Goal: Task Accomplishment & Management: Use online tool/utility

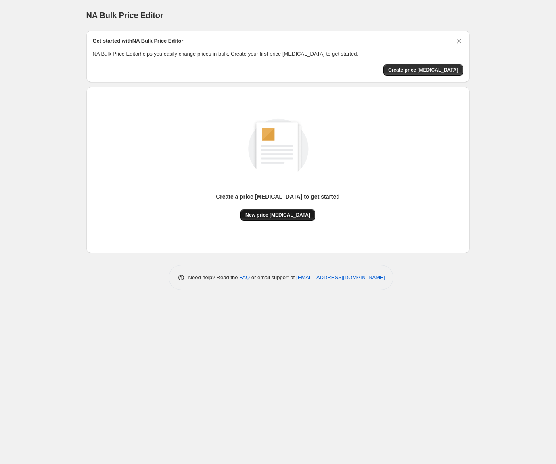
click at [279, 214] on span "New price change job" at bounding box center [277, 215] width 65 height 6
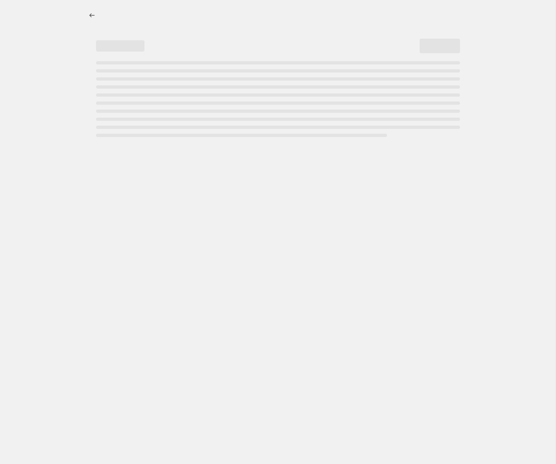
select select "percentage"
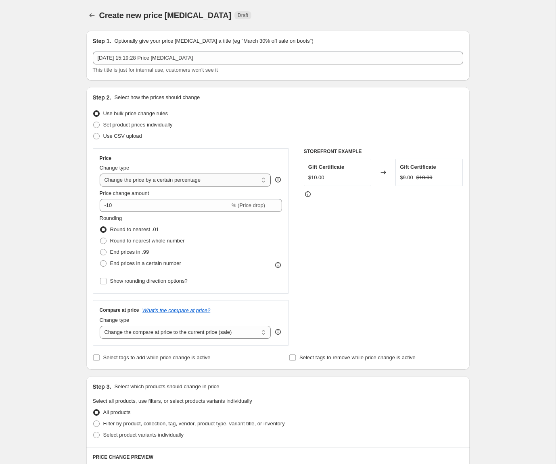
scroll to position [336, 0]
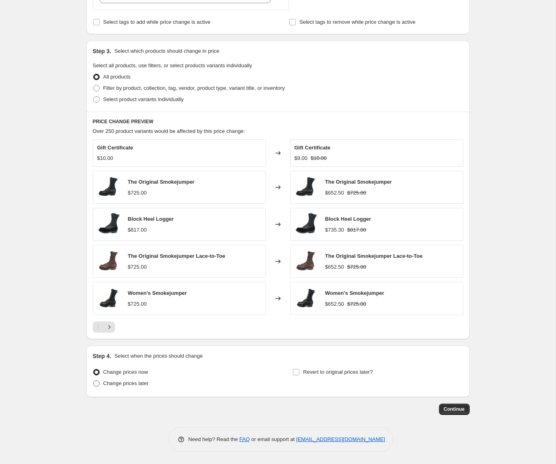
click at [120, 384] on span "Change prices later" at bounding box center [126, 384] width 46 height 6
click at [94, 381] on input "Change prices later" at bounding box center [93, 381] width 0 height 0
radio input "true"
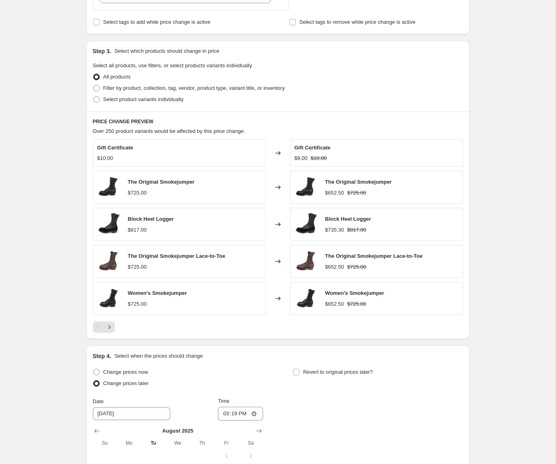
scroll to position [487, 0]
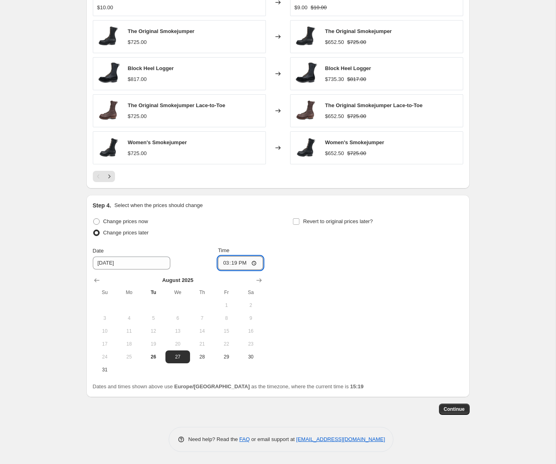
click at [239, 264] on input "15:19" at bounding box center [240, 263] width 45 height 14
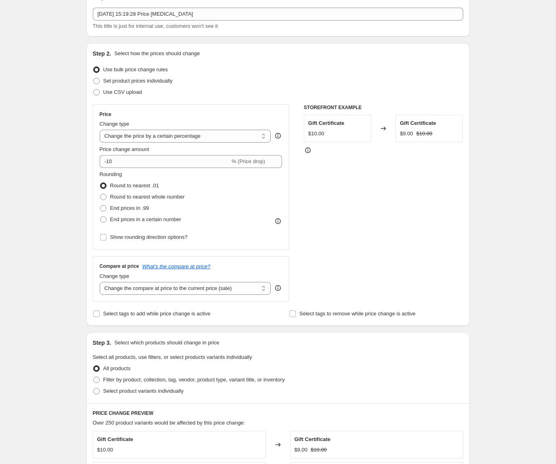
scroll to position [0, 0]
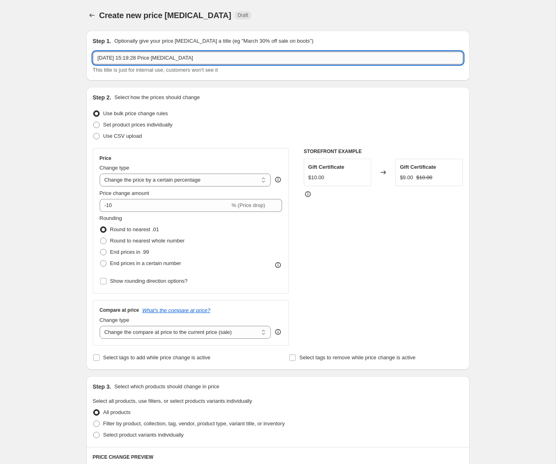
click at [162, 60] on input "26 Aug 2025, 15:19:28 Price change job" at bounding box center [278, 58] width 370 height 13
paste input "Perry"
click at [146, 60] on input "26 Aug 2025, 15:19:28 Price change job" at bounding box center [278, 58] width 370 height 13
click at [102, 61] on input "26 Aug 2025, 15:19:28 Price change job" at bounding box center [278, 58] width 370 height 13
paste input "Perry"
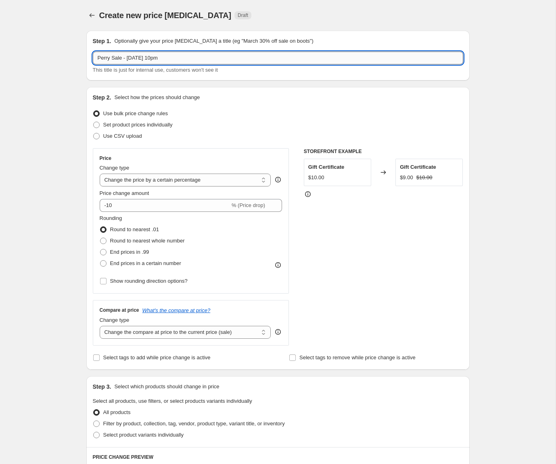
click at [113, 56] on input "Perry Sale - 27 Aug 10pm" at bounding box center [278, 58] width 370 height 13
type input "Perry - Sale - 27 Aug 10pm"
click at [133, 138] on span "Use CSV upload" at bounding box center [122, 136] width 39 height 6
click at [94, 133] on input "Use CSV upload" at bounding box center [93, 133] width 0 height 0
radio input "true"
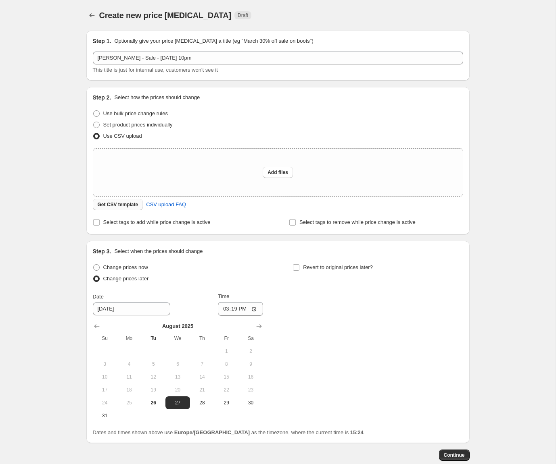
click at [124, 202] on span "Get CSV template" at bounding box center [118, 205] width 41 height 6
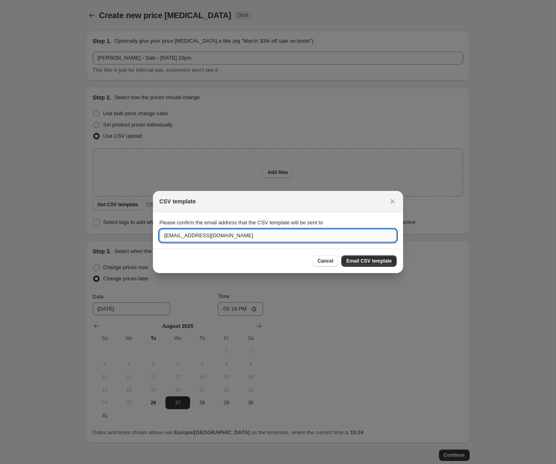
click at [223, 235] on input "scoots@whitesboots.com" at bounding box center [277, 235] width 237 height 13
type input "hunor@truthwebdesign.com"
click at [372, 262] on span "Email CSV template" at bounding box center [369, 261] width 46 height 6
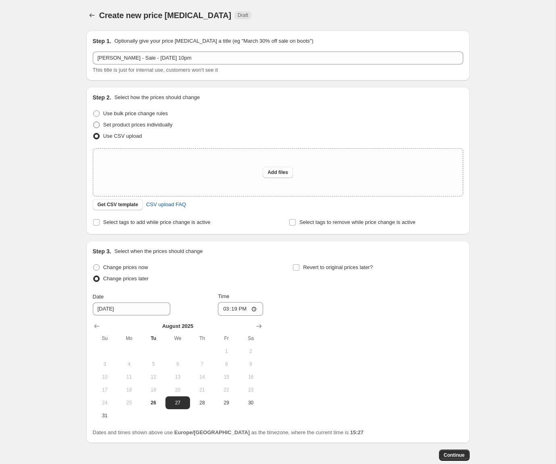
click at [138, 125] on span "Set product prices individually" at bounding box center [137, 125] width 69 height 6
click at [94, 122] on input "Set product prices individually" at bounding box center [93, 122] width 0 height 0
radio input "true"
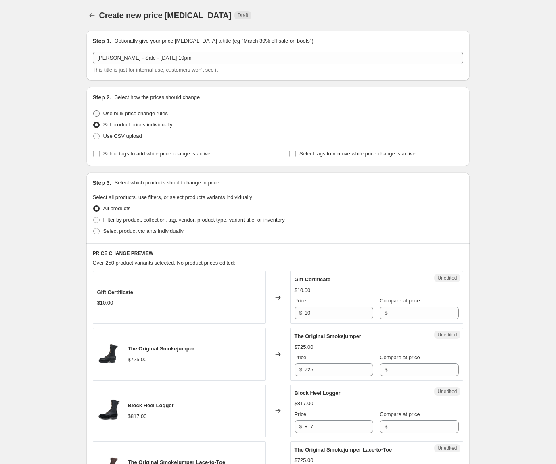
click at [150, 115] on span "Use bulk price change rules" at bounding box center [135, 113] width 65 height 6
click at [94, 111] on input "Use bulk price change rules" at bounding box center [93, 110] width 0 height 0
radio input "true"
select select "percentage"
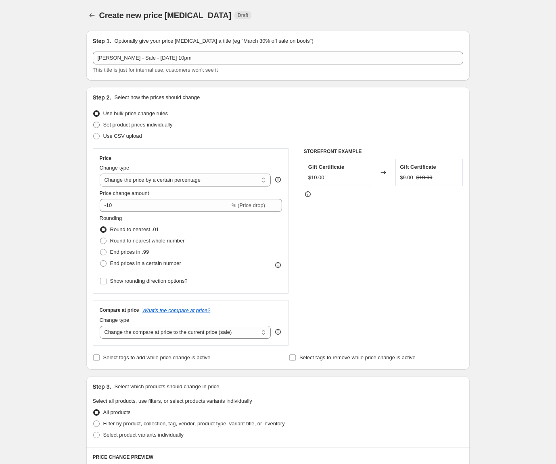
click at [150, 123] on span "Set product prices individually" at bounding box center [137, 125] width 69 height 6
click at [94, 122] on input "Set product prices individually" at bounding box center [93, 122] width 0 height 0
radio input "true"
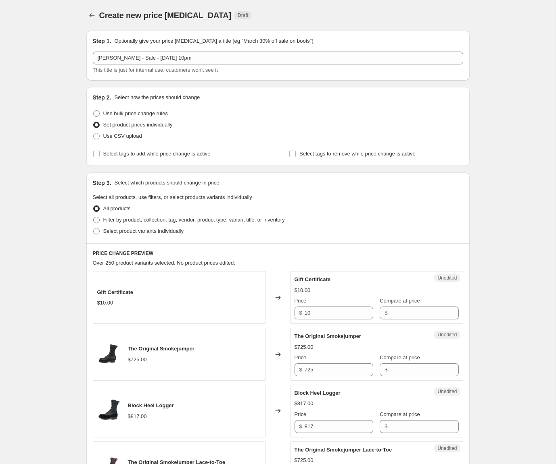
click at [173, 218] on span "Filter by product, collection, tag, vendor, product type, variant title, or inv…" at bounding box center [193, 220] width 181 height 6
click at [94, 217] on input "Filter by product, collection, tag, vendor, product type, variant title, or inv…" at bounding box center [93, 217] width 0 height 0
radio input "true"
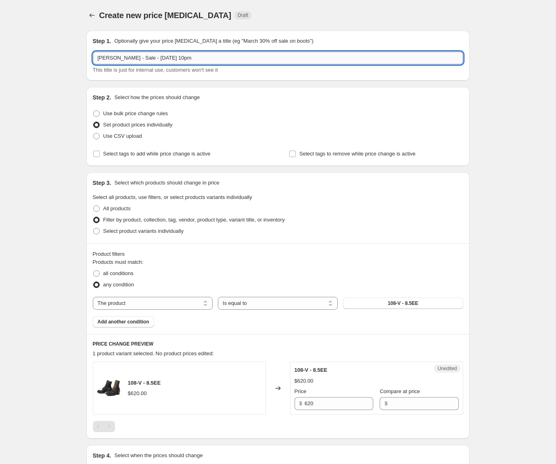
click at [117, 58] on input "Perry - Sale - 27 Aug 10pm" at bounding box center [278, 58] width 370 height 13
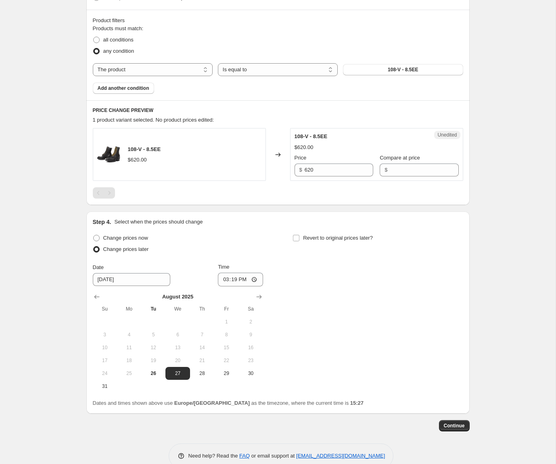
scroll to position [250, 0]
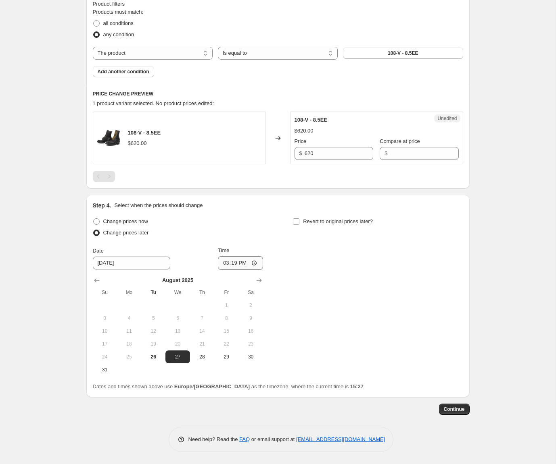
type input "Sale - 27 Aug 10pm"
click at [237, 266] on input "15:19" at bounding box center [240, 263] width 45 height 14
type input "20:00"
click at [330, 287] on div "Change prices now Change prices later Date 8/27/2025 Time 20:00 August 2025 Su …" at bounding box center [278, 296] width 370 height 160
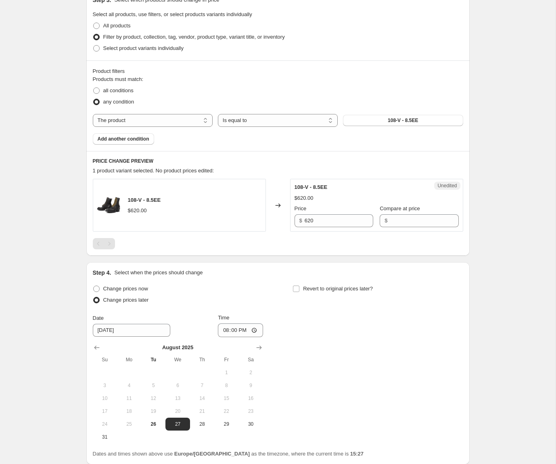
scroll to position [175, 0]
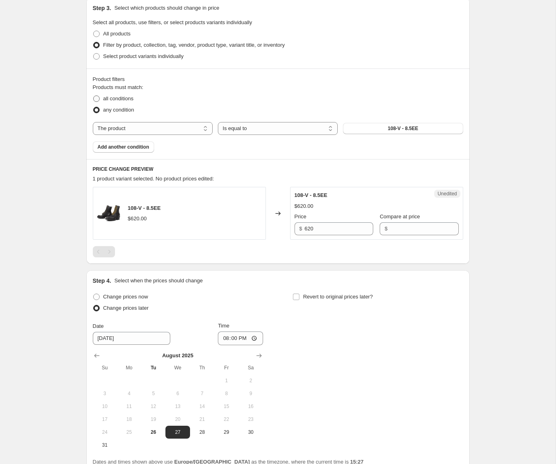
click at [123, 100] on span "all conditions" at bounding box center [118, 99] width 30 height 6
click at [94, 96] on input "all conditions" at bounding box center [93, 96] width 0 height 0
radio input "true"
click at [135, 52] on label "Select product variants individually" at bounding box center [138, 56] width 91 height 11
click at [94, 53] on input "Select product variants individually" at bounding box center [93, 53] width 0 height 0
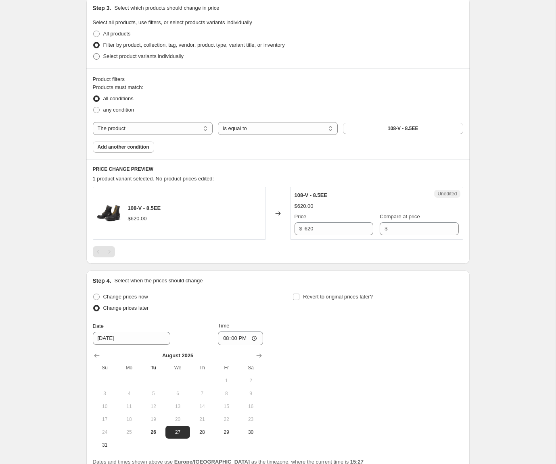
radio input "true"
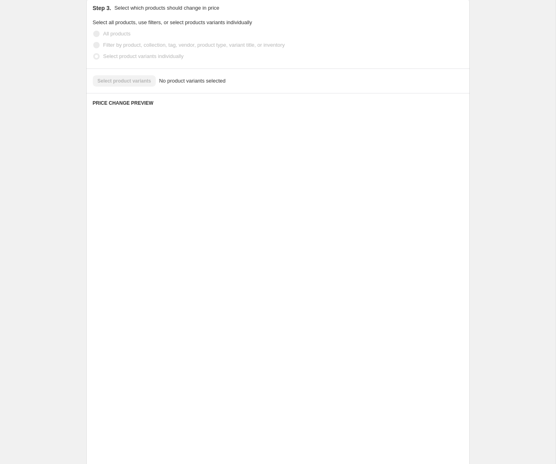
scroll to position [110, 0]
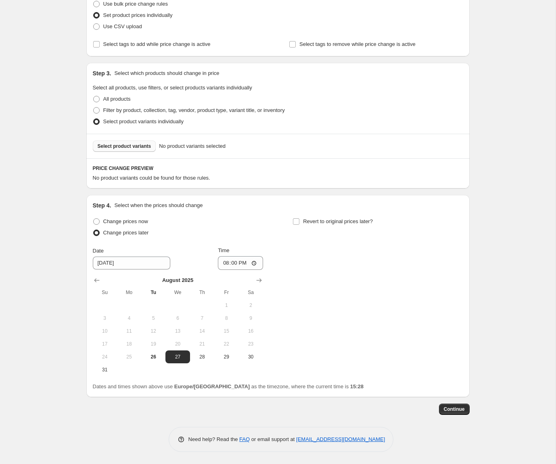
click at [130, 150] on button "Select product variants" at bounding box center [124, 146] width 63 height 11
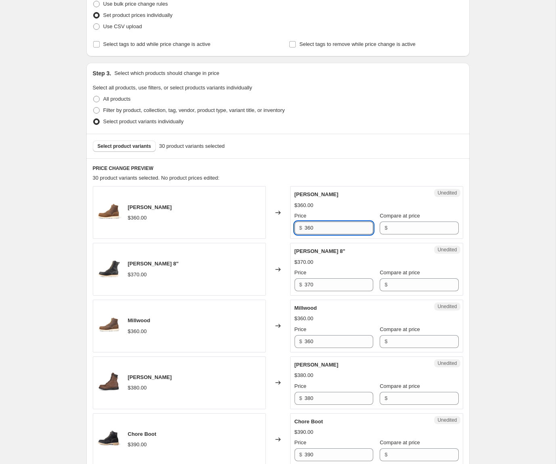
click at [329, 225] on input "360" at bounding box center [338, 228] width 69 height 13
type input "360"
click at [410, 233] on input "Compare at price" at bounding box center [423, 228] width 69 height 13
paste input "360"
type input "360"
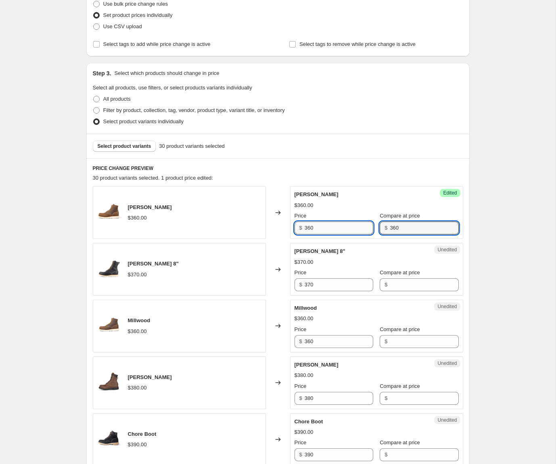
click at [316, 229] on input "360" at bounding box center [338, 228] width 69 height 13
type input "288"
click at [332, 206] on div "$360.00" at bounding box center [376, 206] width 164 height 8
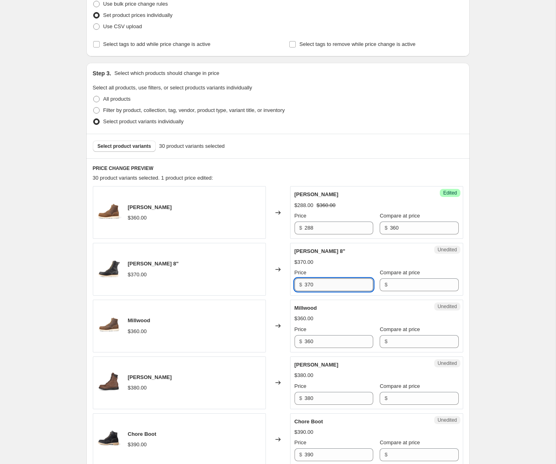
click at [329, 284] on input "370" at bounding box center [338, 285] width 69 height 13
type input "370"
click at [390, 288] on input "Compare at price" at bounding box center [423, 285] width 69 height 13
paste input "370"
type input "370"
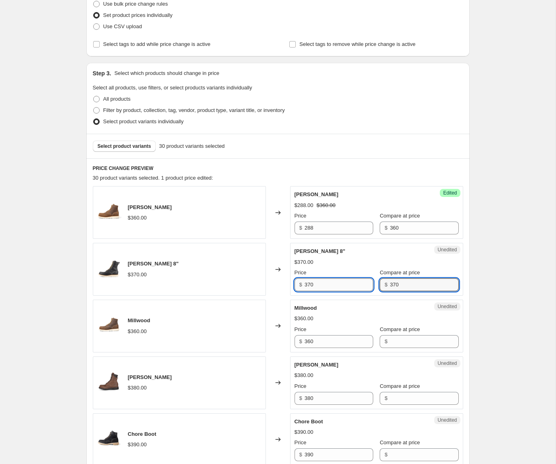
click at [333, 284] on input "370" at bounding box center [338, 285] width 69 height 13
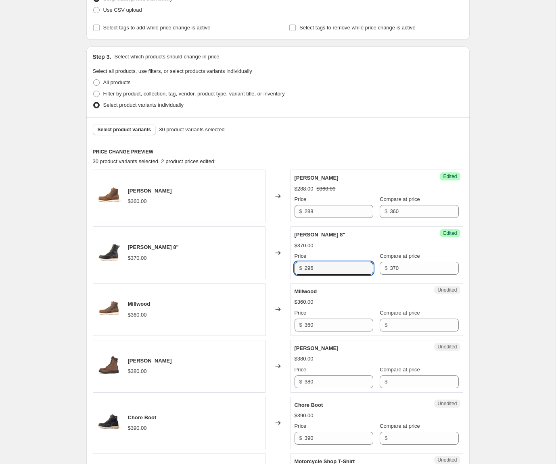
scroll to position [129, 0]
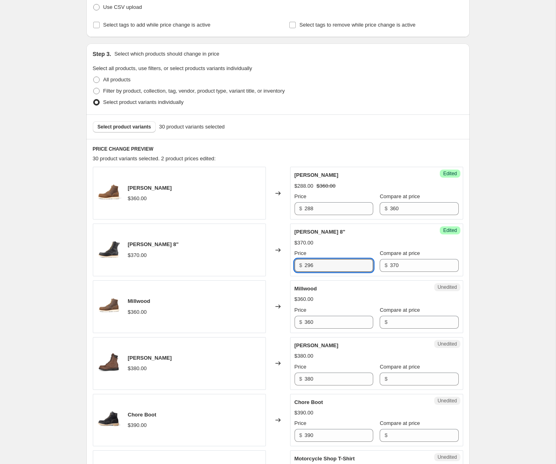
type input "296"
click at [353, 323] on input "360" at bounding box center [338, 322] width 69 height 13
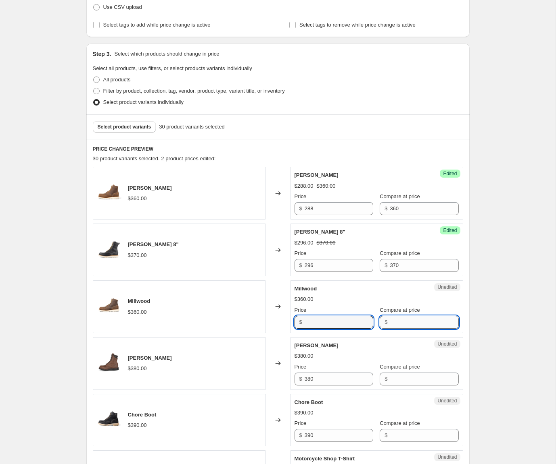
type input "360"
click at [390, 319] on input "Compare at price" at bounding box center [423, 322] width 69 height 13
paste input "360"
type input "360"
click at [328, 322] on input "360" at bounding box center [338, 322] width 69 height 13
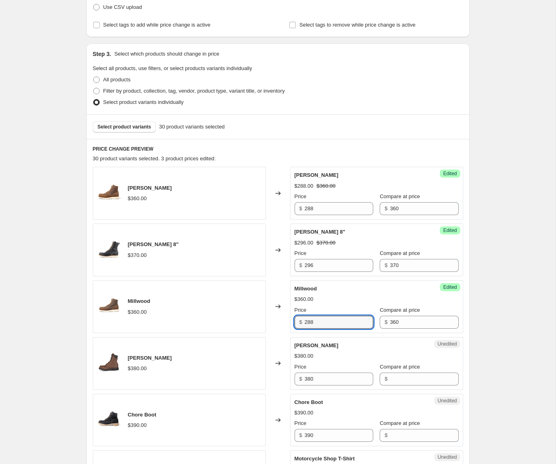
type input "288"
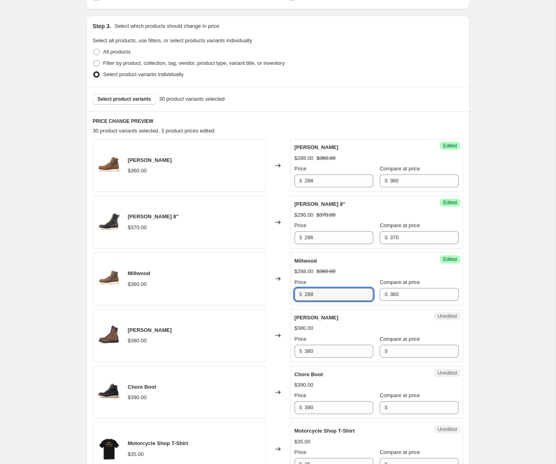
scroll to position [169, 0]
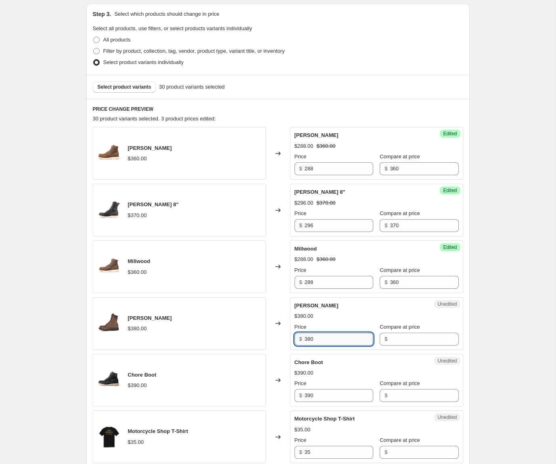
click at [333, 342] on input "380" at bounding box center [338, 339] width 69 height 13
type input "380"
click at [396, 339] on input "Compare at price" at bounding box center [423, 339] width 69 height 13
paste input "380"
type input "380"
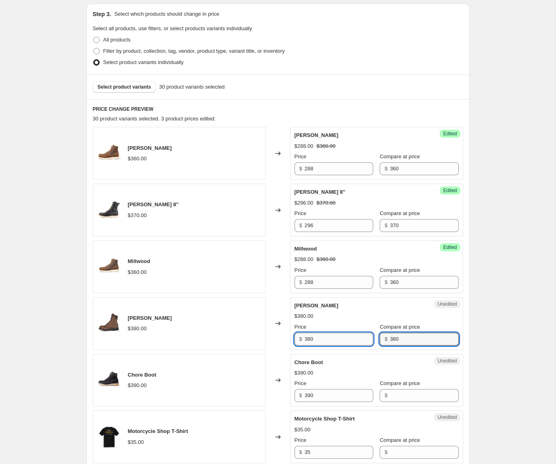
click at [332, 344] on input "380" at bounding box center [338, 339] width 69 height 13
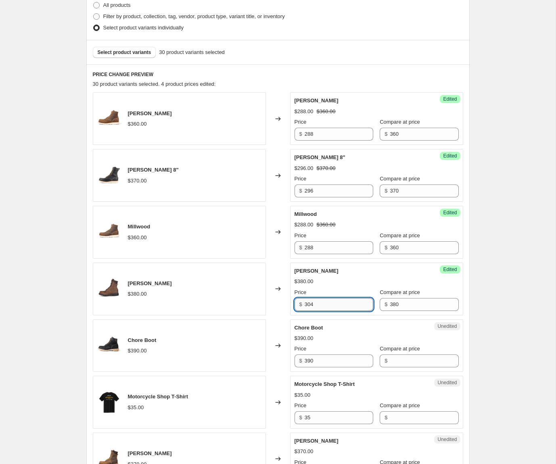
scroll to position [217, 0]
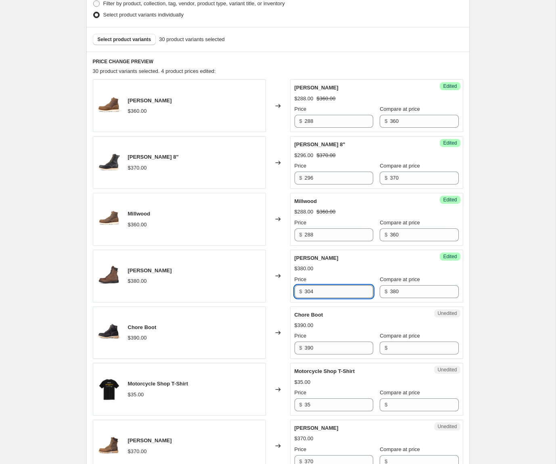
type input "304"
click at [324, 351] on input "390" at bounding box center [338, 348] width 69 height 13
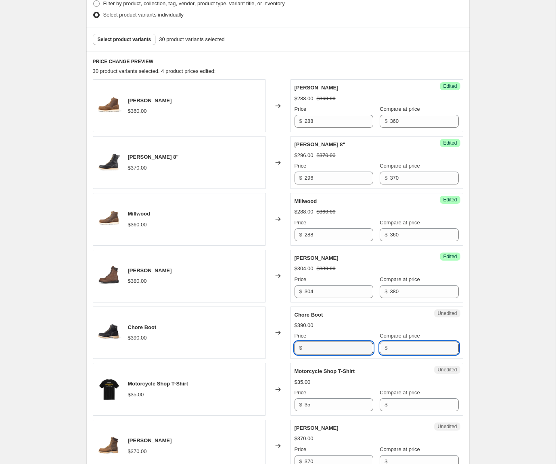
type input "390"
click at [393, 351] on input "Compare at price" at bounding box center [423, 348] width 69 height 13
paste input "390"
type input "390"
click at [340, 351] on input "390" at bounding box center [338, 348] width 69 height 13
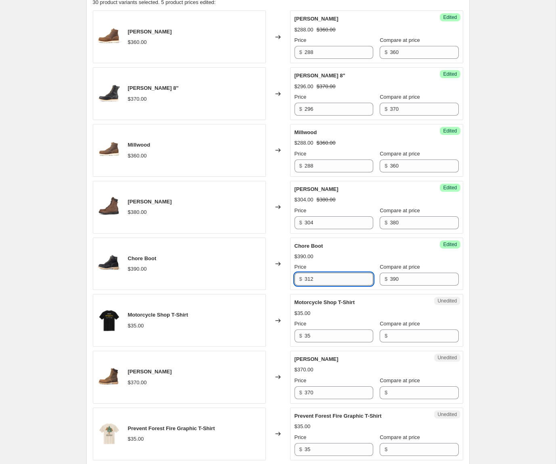
scroll to position [286, 0]
type input "312"
click at [321, 334] on input "35" at bounding box center [338, 335] width 69 height 13
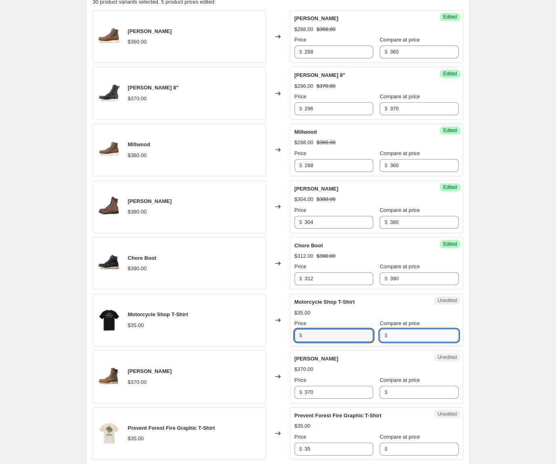
type input "35"
click at [397, 337] on input "Compare at price" at bounding box center [423, 335] width 69 height 13
paste input "35"
type input "35"
click at [346, 338] on input "35" at bounding box center [338, 335] width 69 height 13
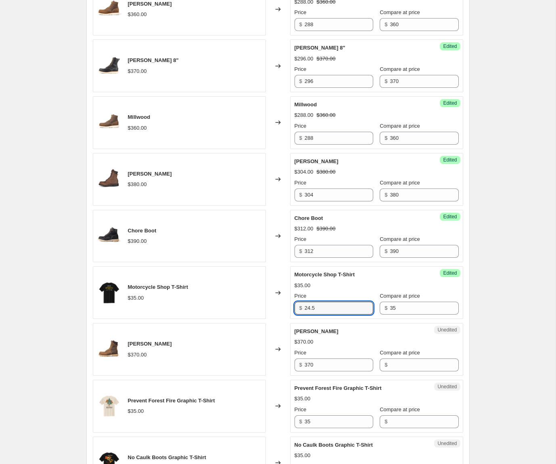
scroll to position [314, 0]
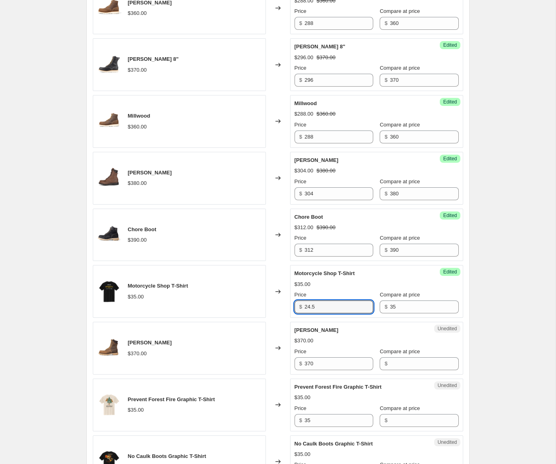
type input "24.5"
click at [319, 360] on input "370" at bounding box center [338, 364] width 69 height 13
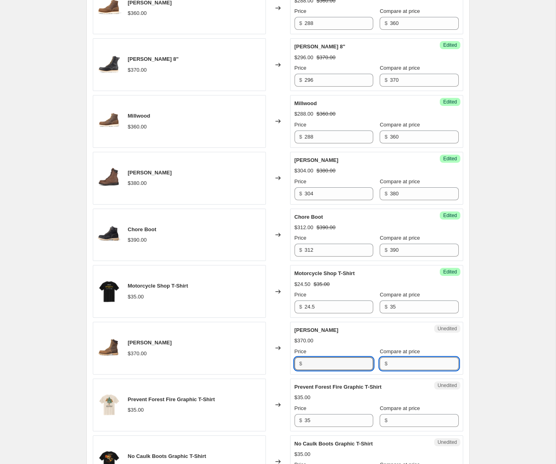
type input "370"
click at [395, 366] on input "Compare at price" at bounding box center [423, 364] width 69 height 13
paste input "370"
type input "370"
click at [334, 366] on input "370" at bounding box center [338, 364] width 69 height 13
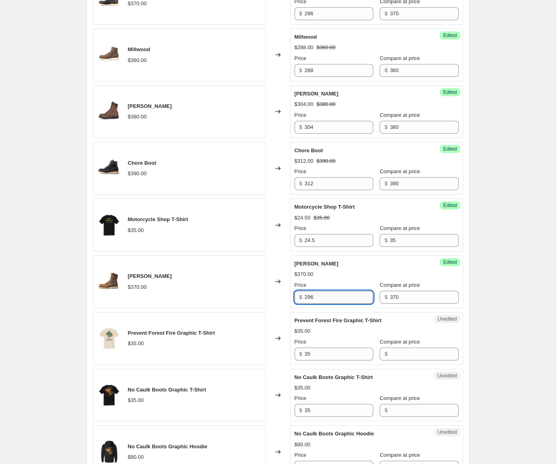
scroll to position [387, 0]
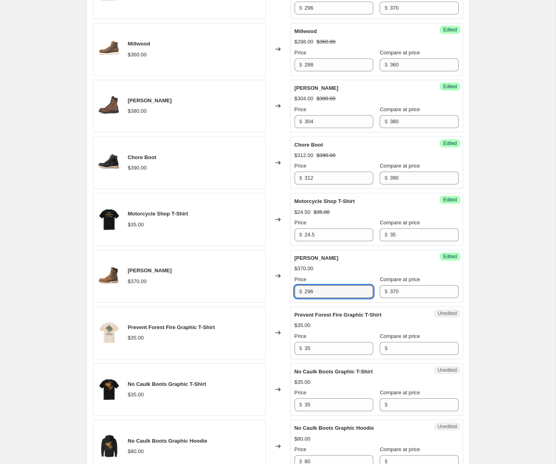
type input "296"
click at [339, 351] on input "35" at bounding box center [338, 348] width 69 height 13
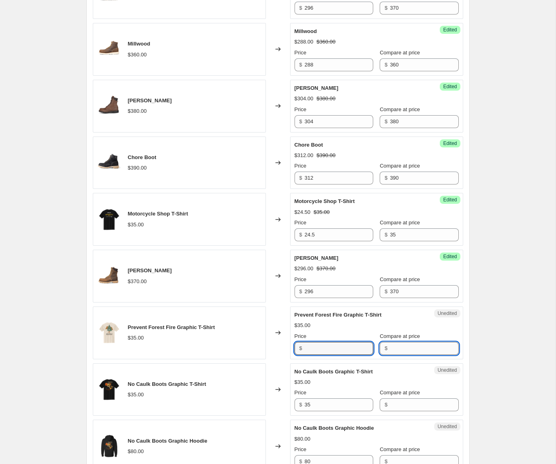
type input "35"
click at [397, 347] on input "Compare at price" at bounding box center [423, 348] width 69 height 13
paste input "35"
type input "35"
click at [334, 354] on input "35" at bounding box center [338, 348] width 69 height 13
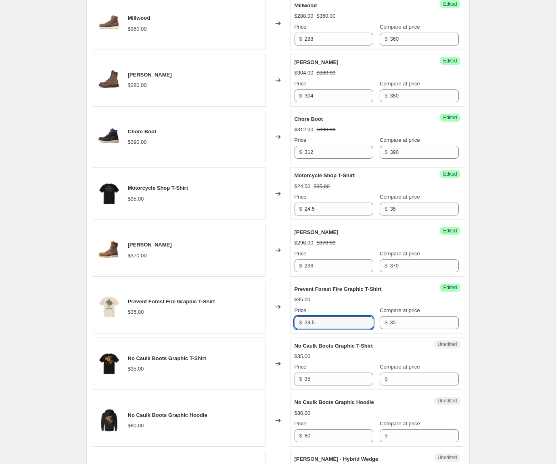
scroll to position [416, 0]
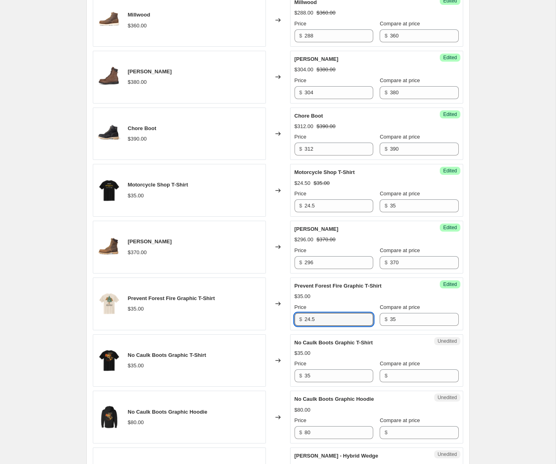
type input "24.5"
click at [313, 374] on input "35" at bounding box center [338, 376] width 69 height 13
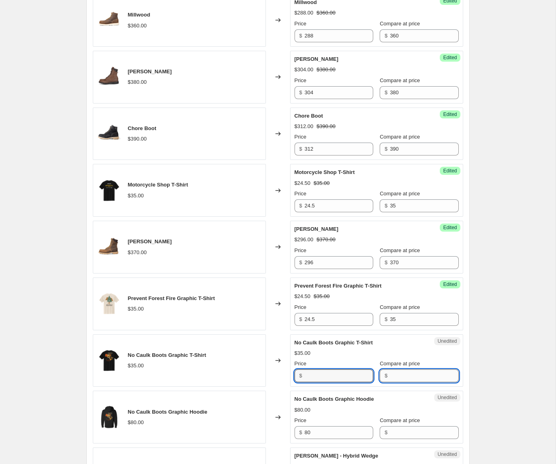
type input "35"
click at [389, 375] on input "Compare at price" at bounding box center [423, 376] width 69 height 13
paste input "35"
type input "35"
click at [338, 377] on input "35" at bounding box center [338, 376] width 69 height 13
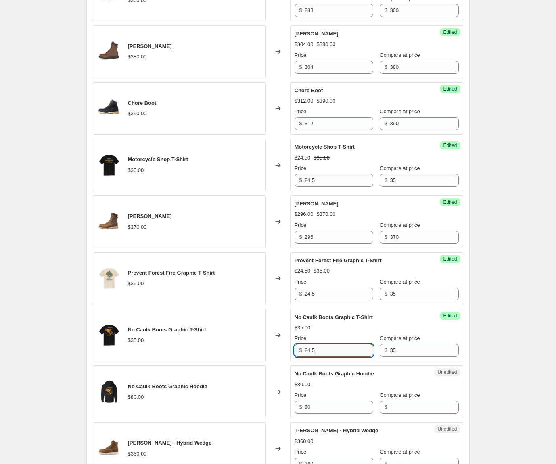
scroll to position [447, 0]
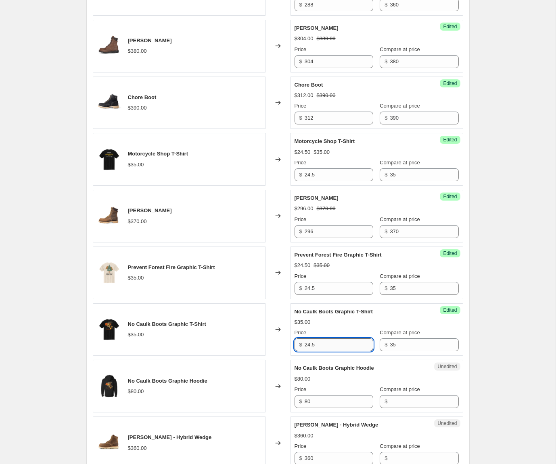
type input "24.5"
click at [313, 405] on input "80" at bounding box center [338, 402] width 69 height 13
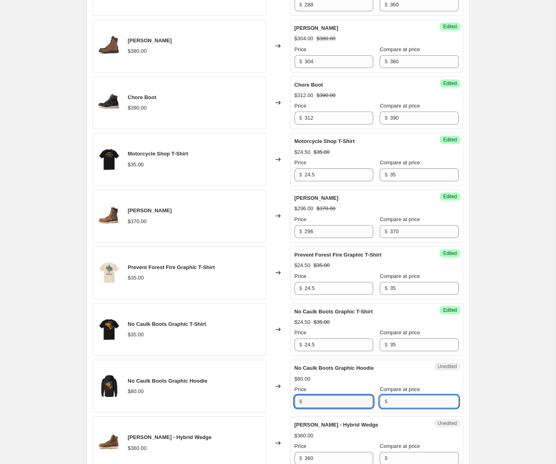
type input "80"
click at [393, 398] on input "Compare at price" at bounding box center [423, 402] width 69 height 13
paste input "80"
type input "80"
click at [335, 402] on input "80" at bounding box center [338, 402] width 69 height 13
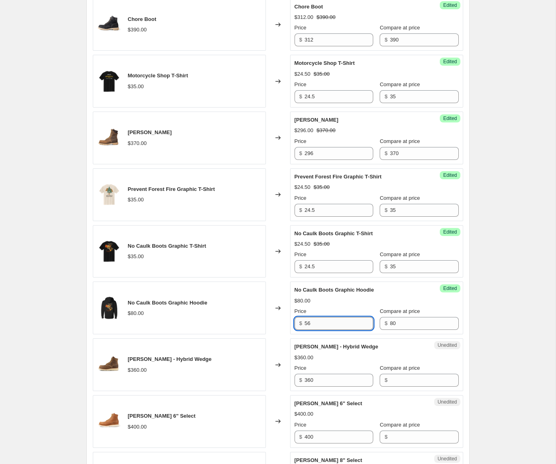
scroll to position [529, 0]
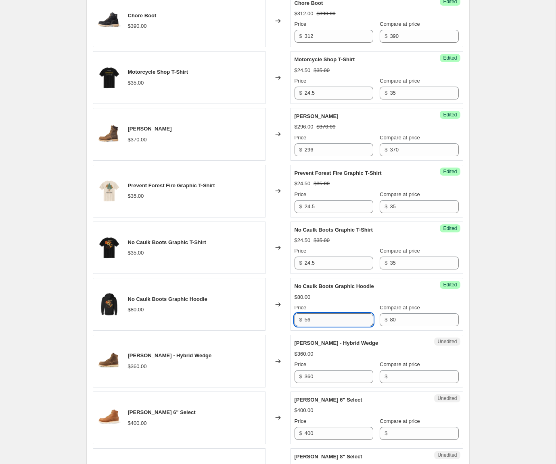
type input "56"
click at [321, 375] on input "360" at bounding box center [338, 377] width 69 height 13
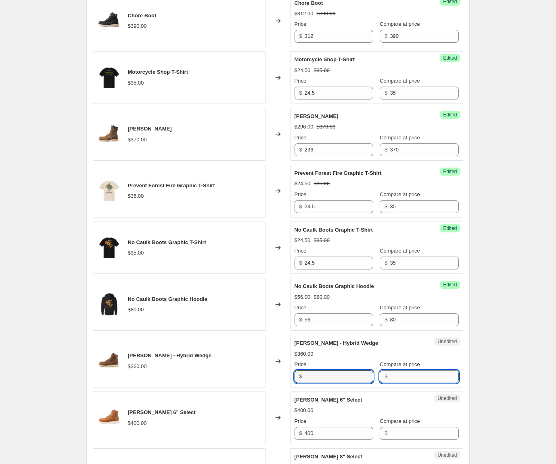
type input "360"
click at [389, 375] on input "Compare at price" at bounding box center [423, 377] width 69 height 13
paste input "360"
type input "360"
click at [332, 377] on input "360" at bounding box center [338, 377] width 69 height 13
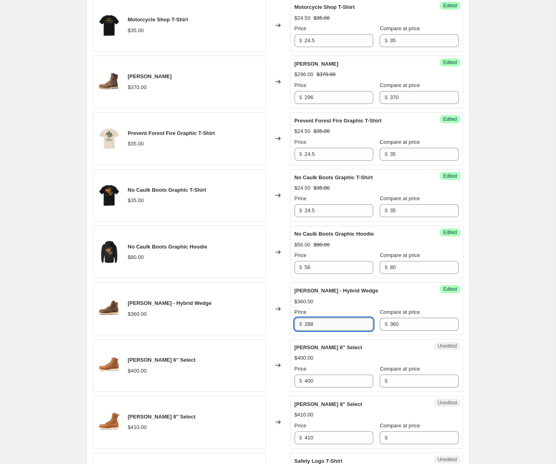
scroll to position [590, 0]
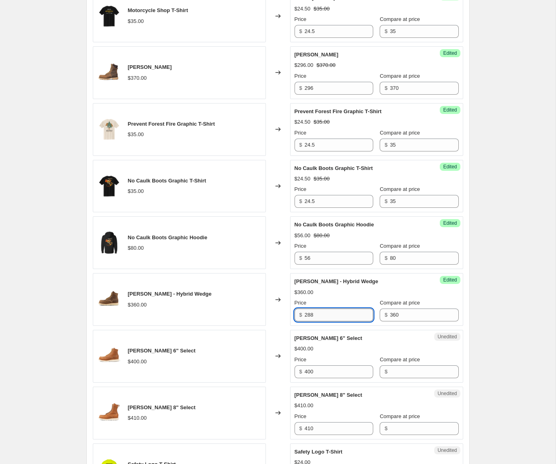
type input "288"
click at [323, 375] on input "400" at bounding box center [338, 372] width 69 height 13
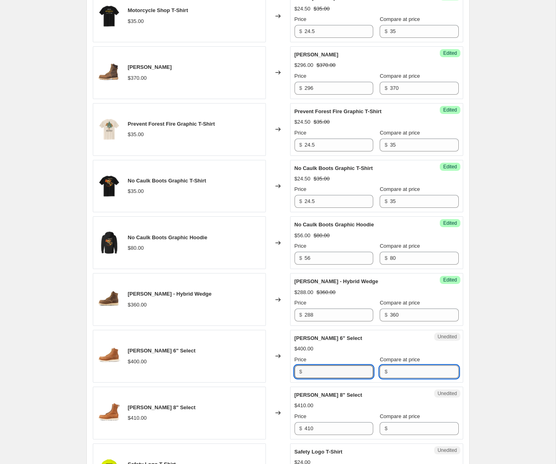
type input "400"
click at [396, 374] on input "Compare at price" at bounding box center [423, 372] width 69 height 13
paste input "400"
type input "400"
click at [331, 372] on input "400" at bounding box center [338, 372] width 69 height 13
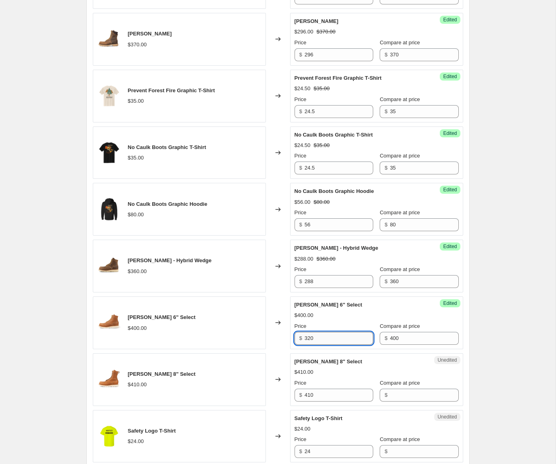
scroll to position [641, 0]
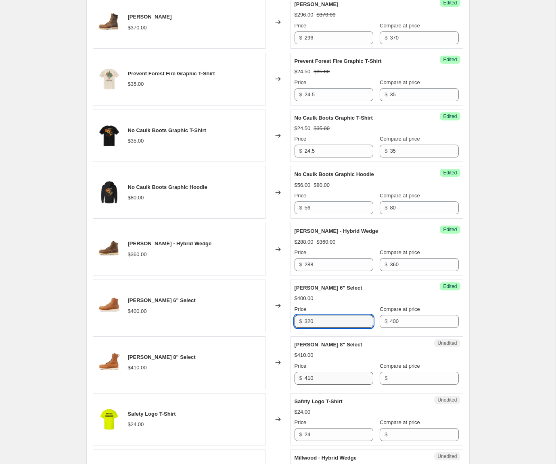
type input "320"
click at [330, 379] on input "410" at bounding box center [338, 378] width 69 height 13
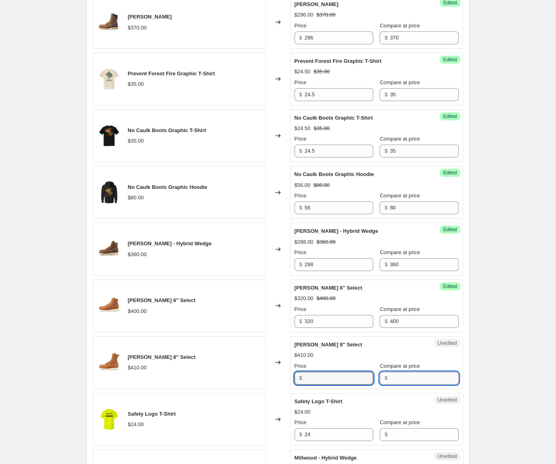
type input "410"
click at [412, 383] on input "Compare at price" at bounding box center [423, 378] width 69 height 13
paste input "410"
type input "410"
click at [318, 381] on input "410" at bounding box center [338, 378] width 69 height 13
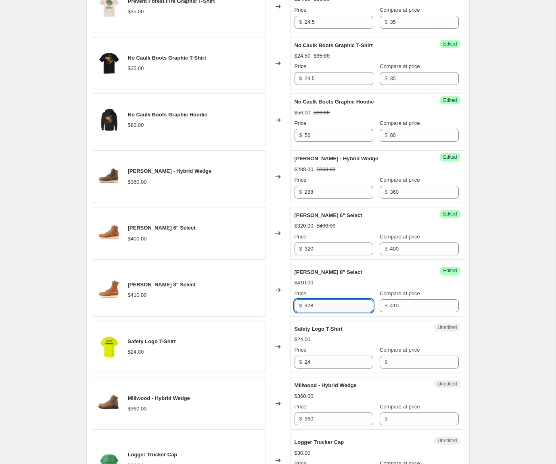
scroll to position [714, 0]
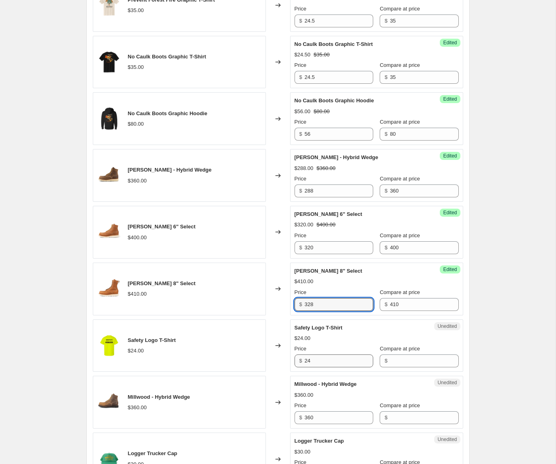
type input "328"
click at [320, 362] on input "24" at bounding box center [338, 361] width 69 height 13
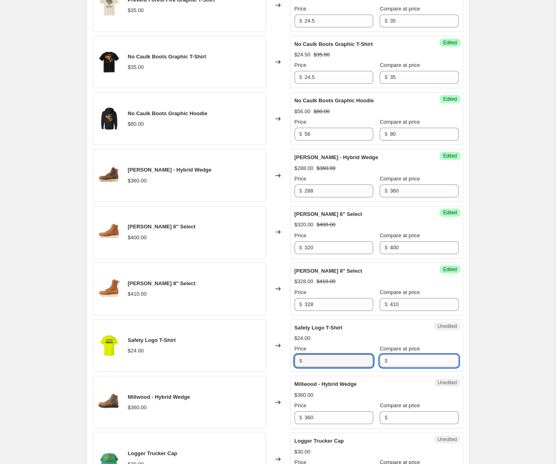
type input "24"
click at [406, 362] on input "Compare at price" at bounding box center [423, 361] width 69 height 13
paste input "24"
type input "24"
click at [310, 360] on input "24" at bounding box center [338, 361] width 69 height 13
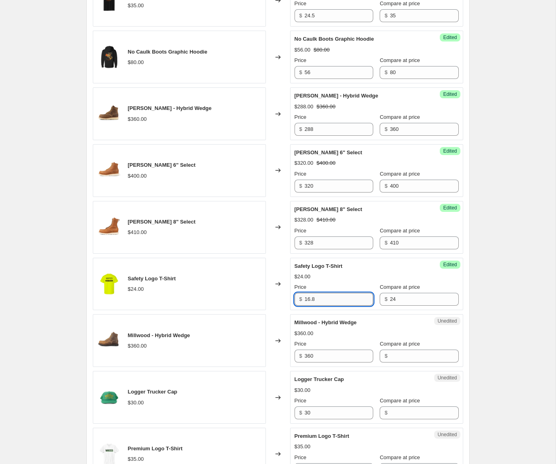
type input "16.8"
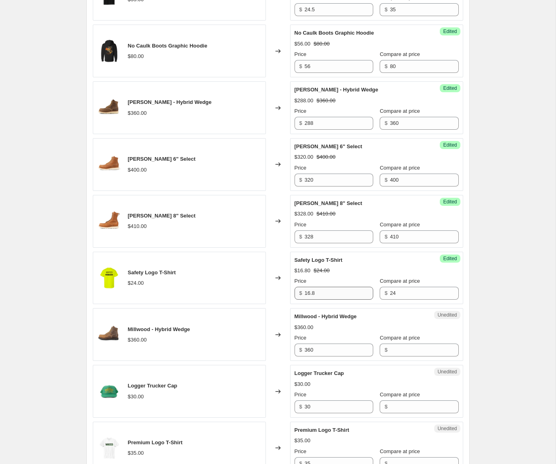
scroll to position [783, 0]
click at [323, 352] on input "360" at bounding box center [338, 350] width 69 height 13
type input "288"
paste input "360"
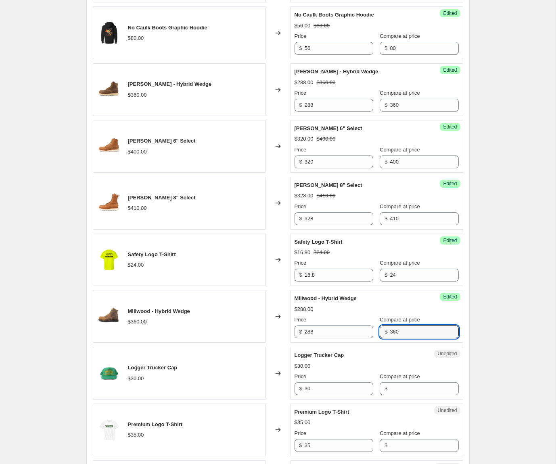
scroll to position [812, 0]
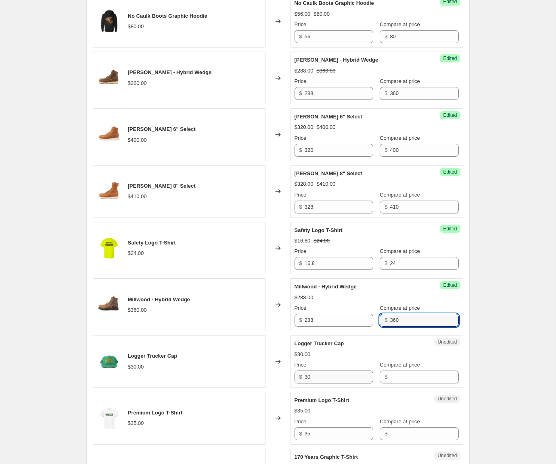
type input "360"
click at [321, 376] on input "30" at bounding box center [338, 377] width 69 height 13
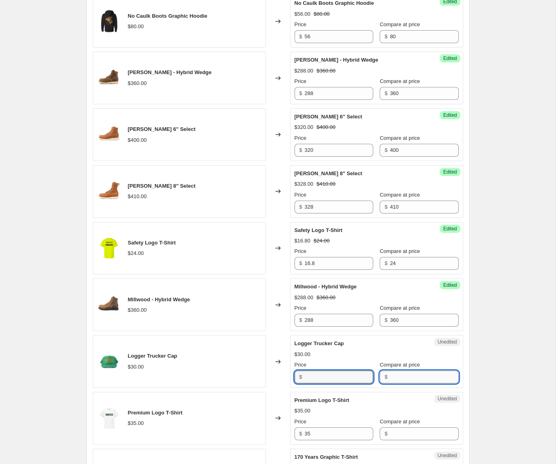
type input "30"
click at [389, 379] on input "Compare at price" at bounding box center [423, 377] width 69 height 13
paste input "30"
type input "30"
click at [341, 380] on input "30" at bounding box center [338, 377] width 69 height 13
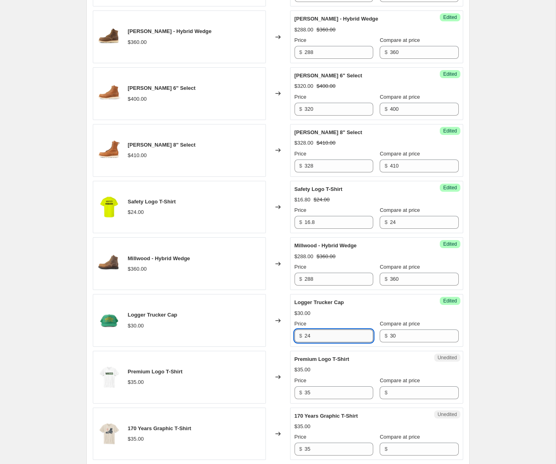
scroll to position [858, 0]
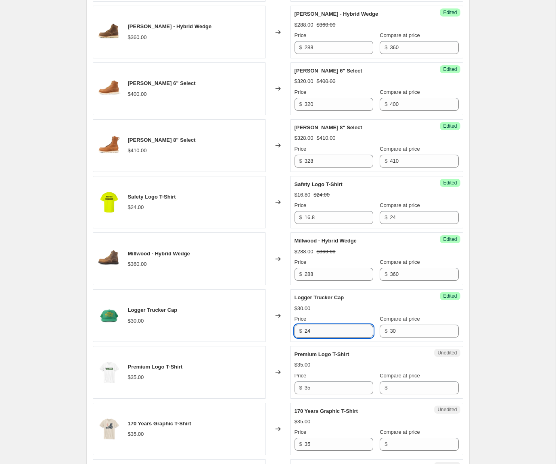
type input "24"
click at [316, 385] on input "35" at bounding box center [338, 388] width 69 height 13
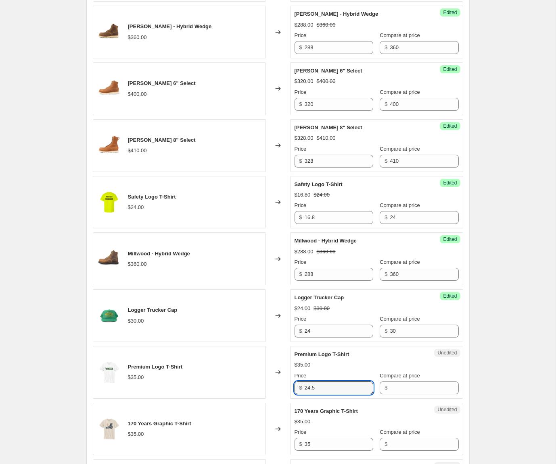
type input "24.5"
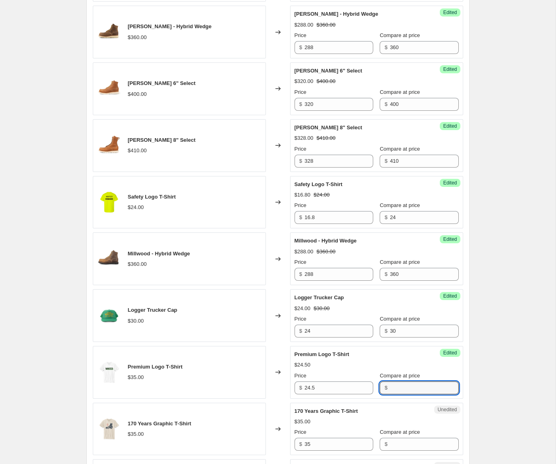
paste input "35"
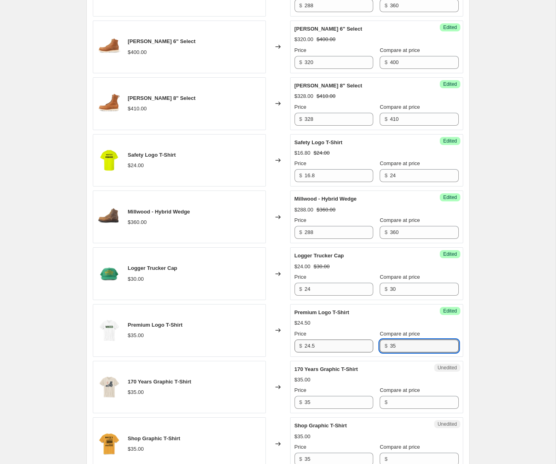
scroll to position [901, 0]
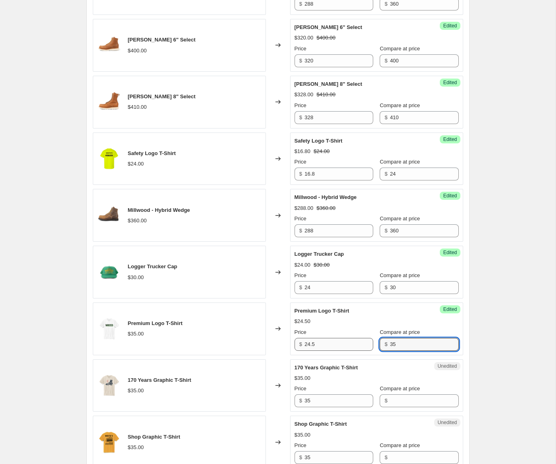
type input "35"
click at [314, 398] on input "35" at bounding box center [338, 401] width 69 height 13
type input "24.5"
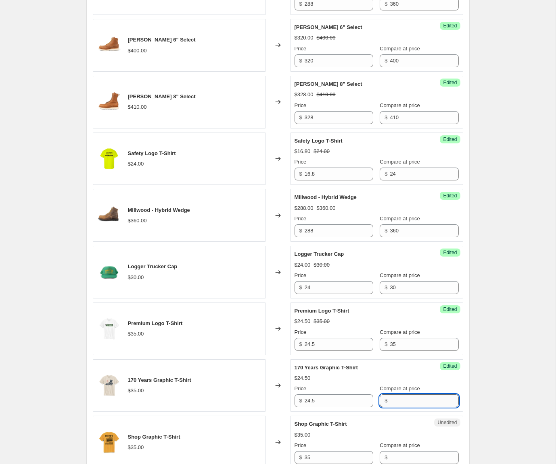
paste input "35"
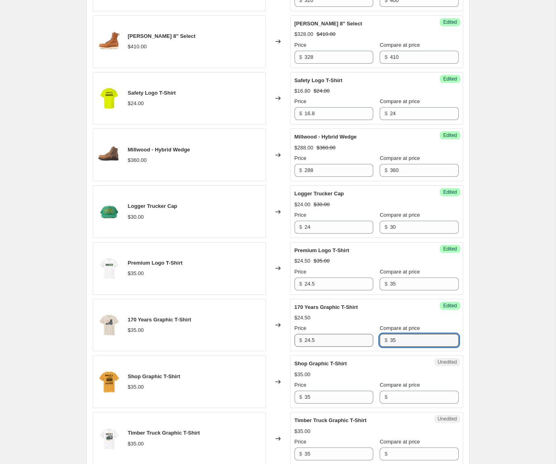
scroll to position [972, 0]
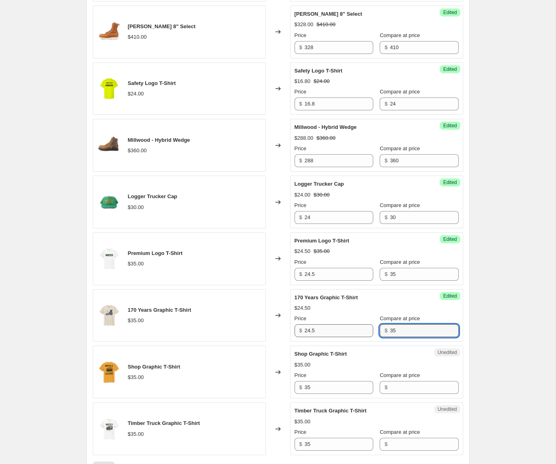
type input "35"
click at [310, 391] on input "35" at bounding box center [338, 387] width 69 height 13
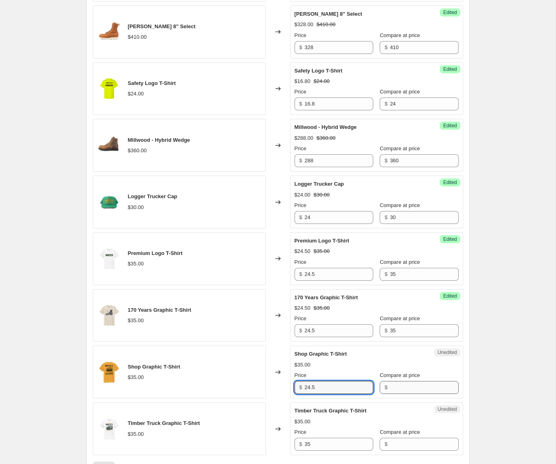
type input "24.5"
click at [418, 387] on input "Compare at price" at bounding box center [423, 387] width 69 height 13
paste input "35"
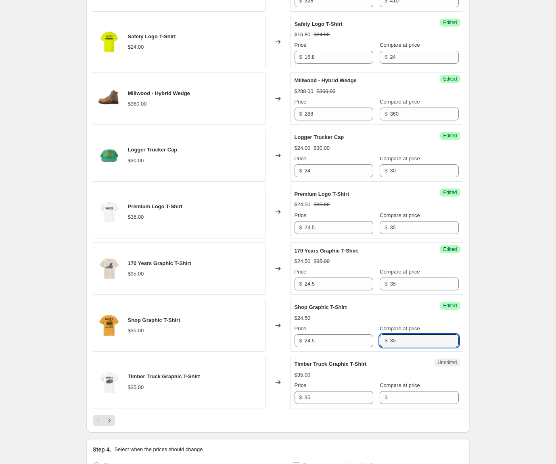
type input "35"
click at [312, 397] on input "35" at bounding box center [338, 397] width 69 height 13
type input "24.5"
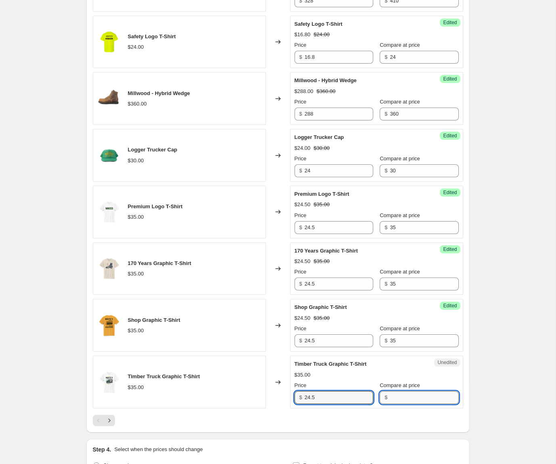
click at [427, 400] on input "Compare at price" at bounding box center [423, 397] width 69 height 13
paste input "35"
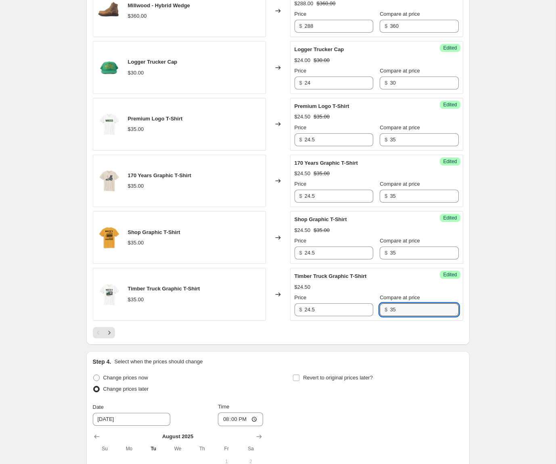
scroll to position [1112, 0]
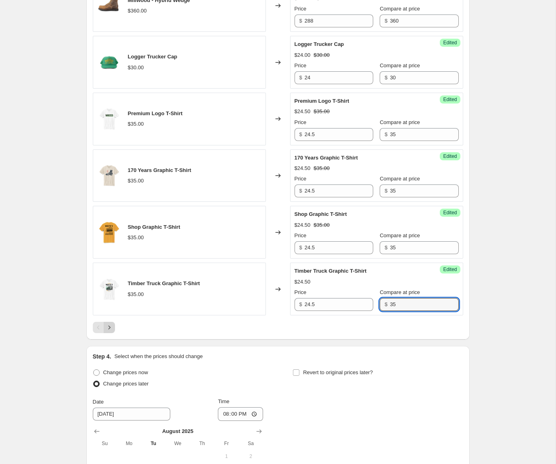
type input "35"
click at [109, 323] on button "Next" at bounding box center [109, 327] width 11 height 11
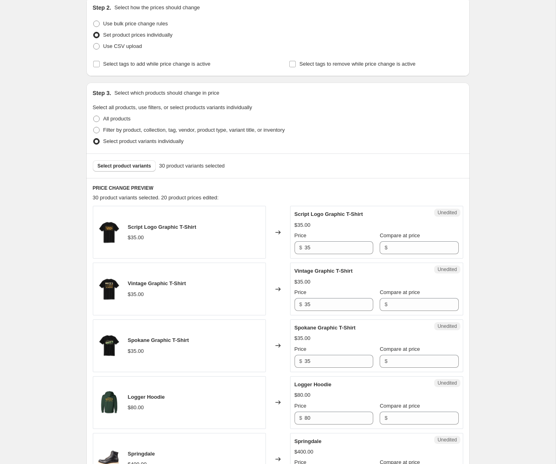
scroll to position [89, 0]
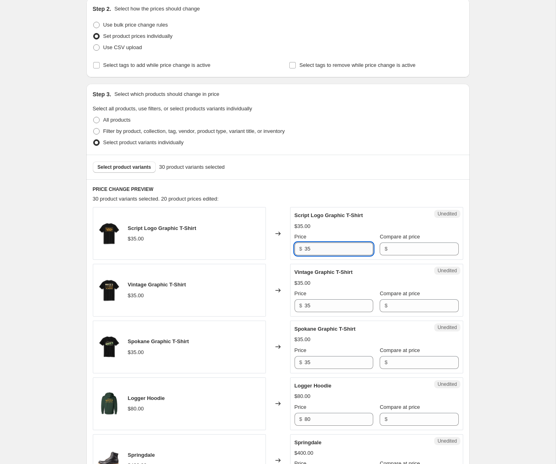
click at [320, 253] on input "35" at bounding box center [338, 249] width 69 height 13
type input "24.5"
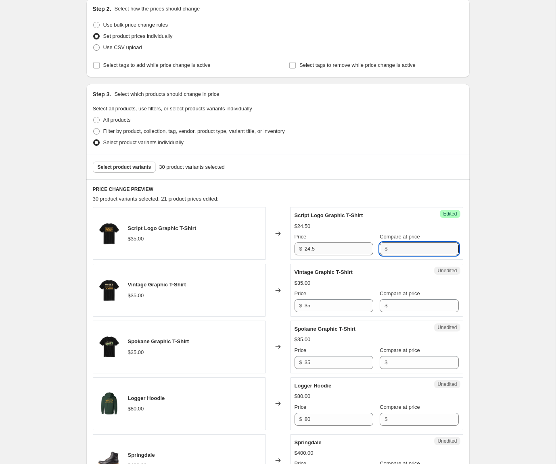
paste input "35"
type input "35"
click at [314, 303] on input "35" at bounding box center [338, 306] width 69 height 13
type input "24.5"
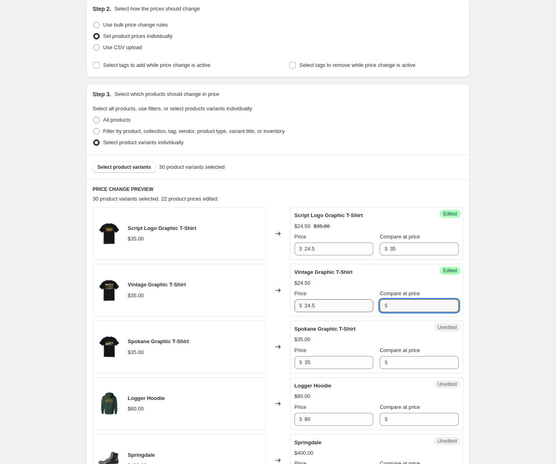
paste input "35"
type input "35"
click at [325, 365] on input "35" at bounding box center [338, 362] width 69 height 13
type input "35"
type input "24.5"
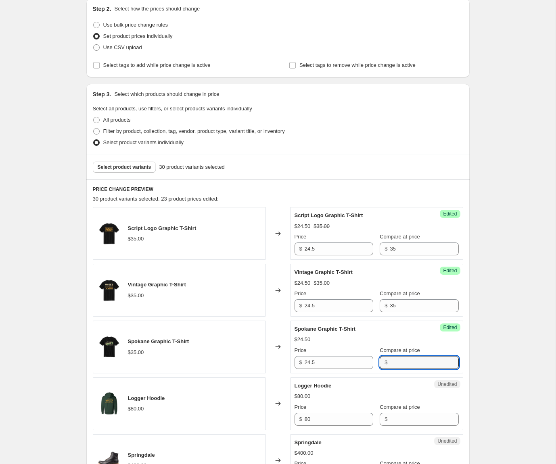
paste input "35"
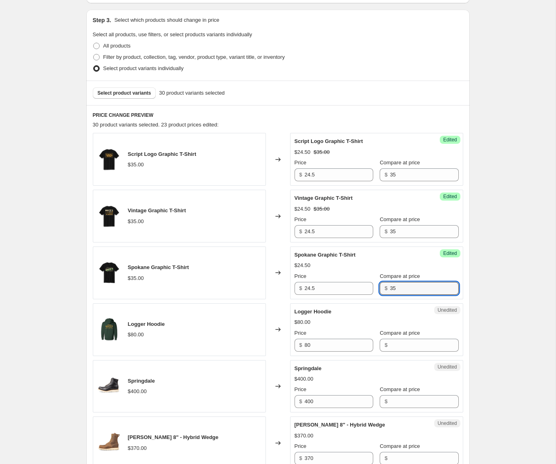
scroll to position [170, 0]
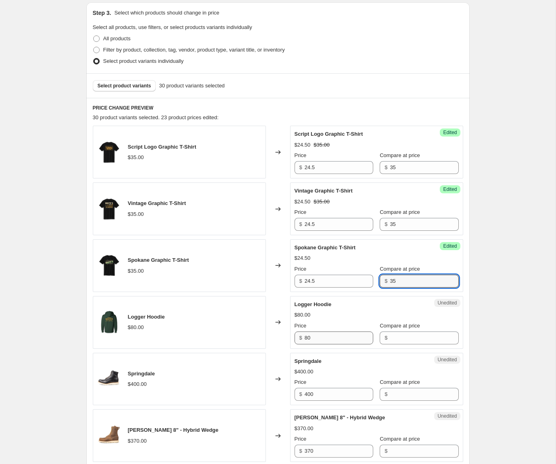
type input "35"
click at [317, 340] on input "80" at bounding box center [338, 338] width 69 height 13
type input "56"
paste input "80"
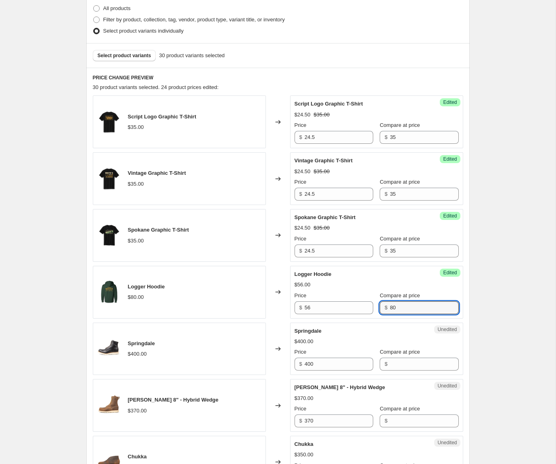
scroll to position [204, 0]
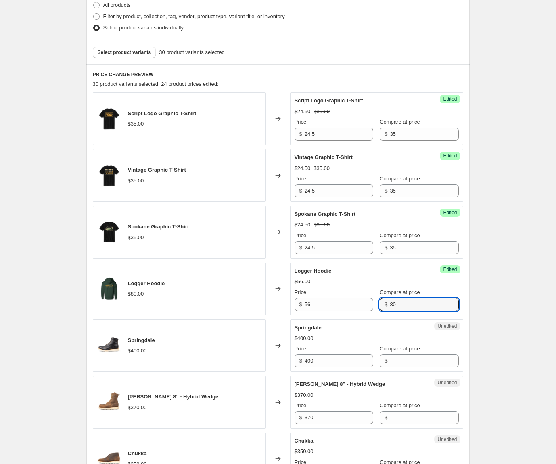
type input "80"
click at [323, 359] on input "400" at bounding box center [338, 361] width 69 height 13
type input "320"
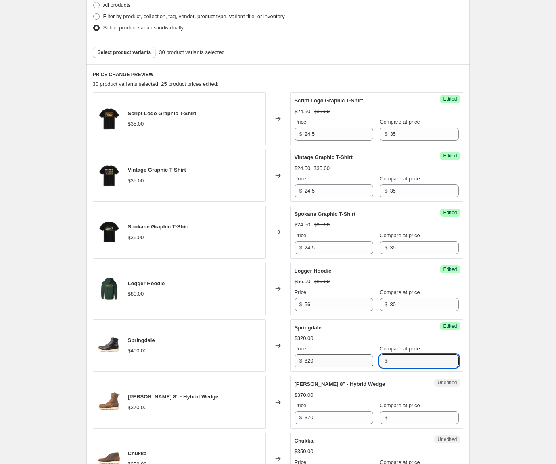
paste input "400"
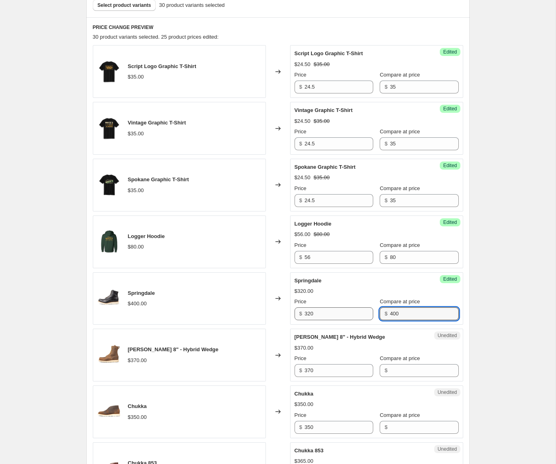
scroll to position [253, 0]
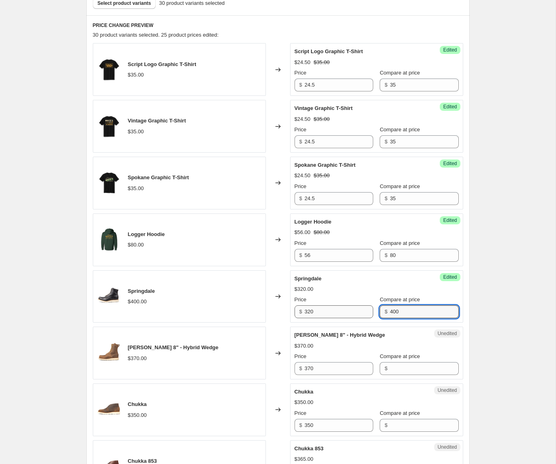
type input "400"
click at [322, 369] on input "370" at bounding box center [338, 368] width 69 height 13
type input "296"
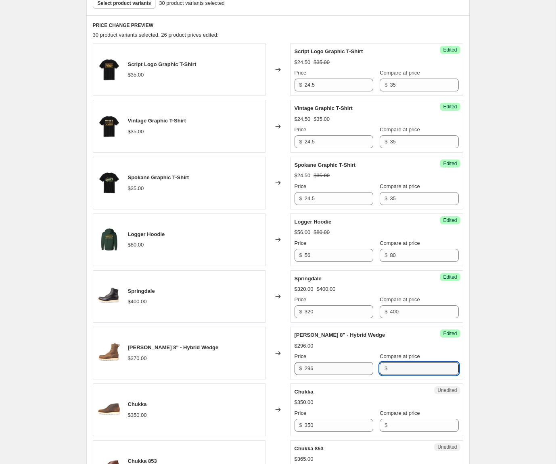
paste input "370"
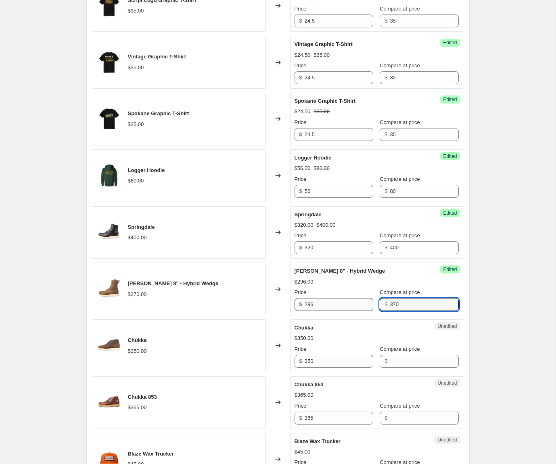
type input "370"
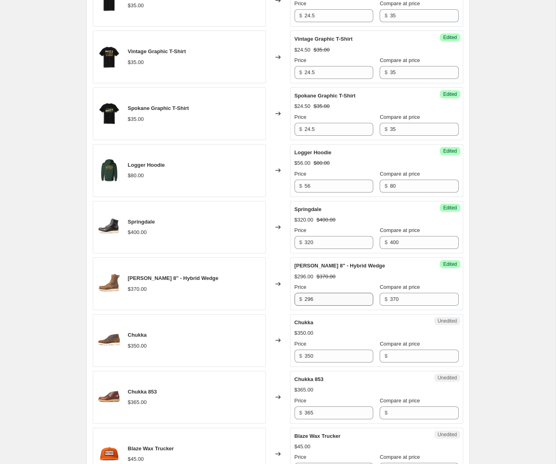
scroll to position [323, 0]
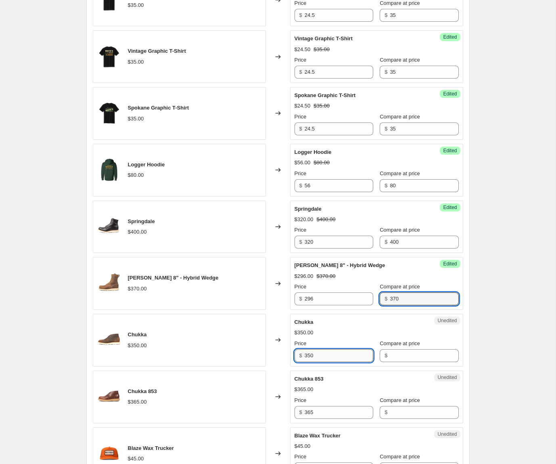
click at [328, 357] on input "350" at bounding box center [338, 356] width 69 height 13
type input "280"
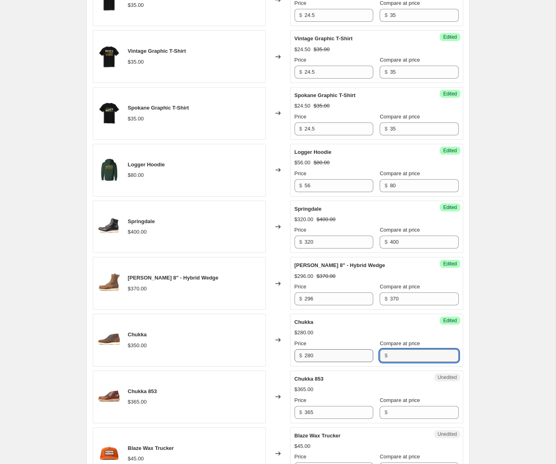
paste input "350"
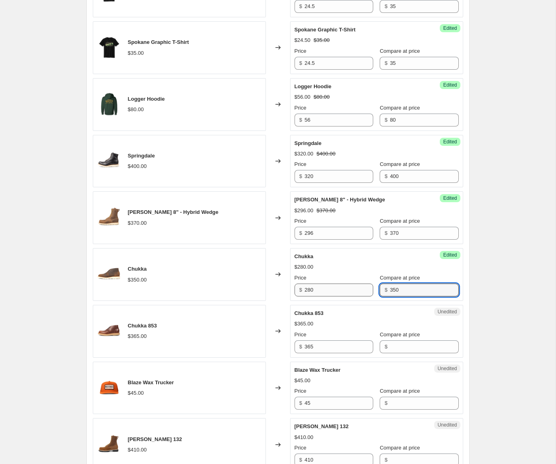
type input "350"
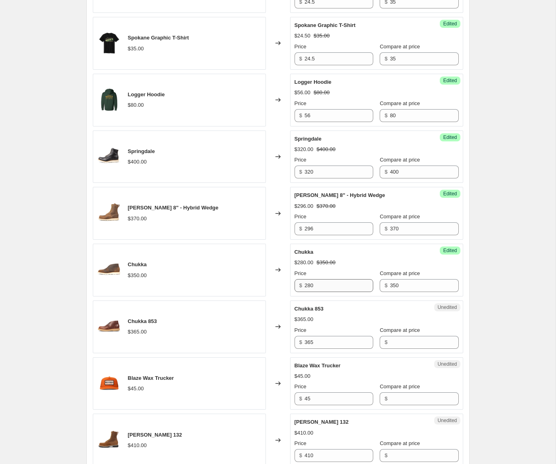
scroll to position [393, 0]
click at [325, 346] on input "365" at bounding box center [338, 342] width 69 height 13
type input "292"
paste input "365"
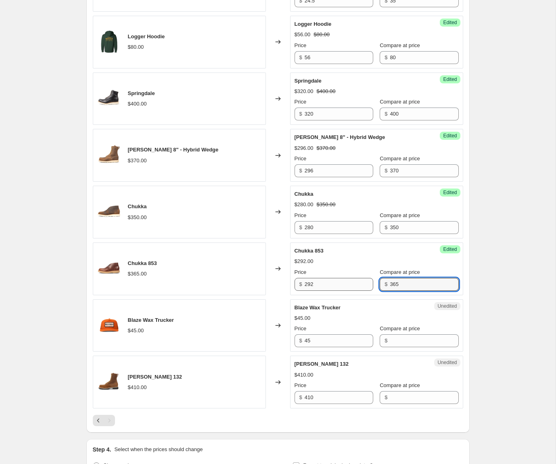
type input "365"
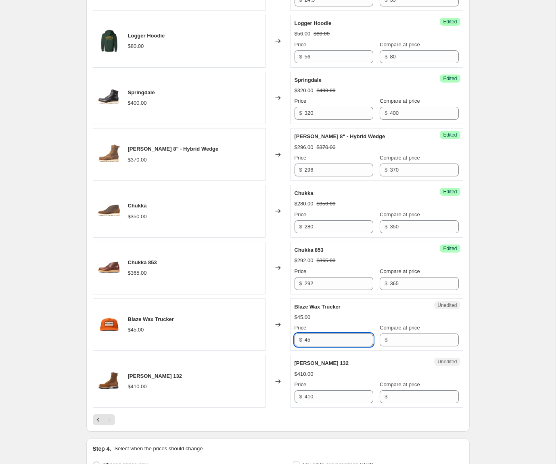
click at [324, 339] on input "45" at bounding box center [338, 340] width 69 height 13
type input "36"
paste input "45"
type input "45"
click at [322, 396] on input "410" at bounding box center [338, 397] width 69 height 13
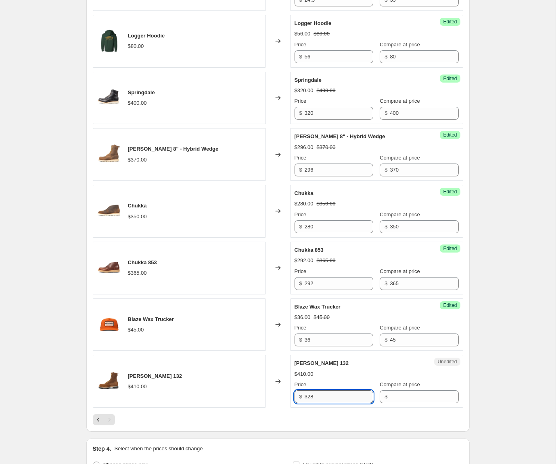
type input "328"
paste input "410"
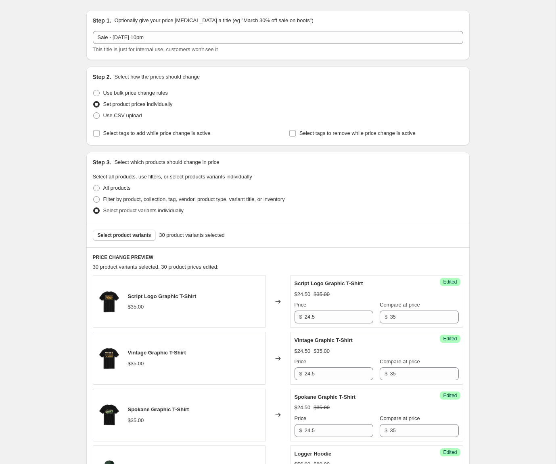
scroll to position [0, 0]
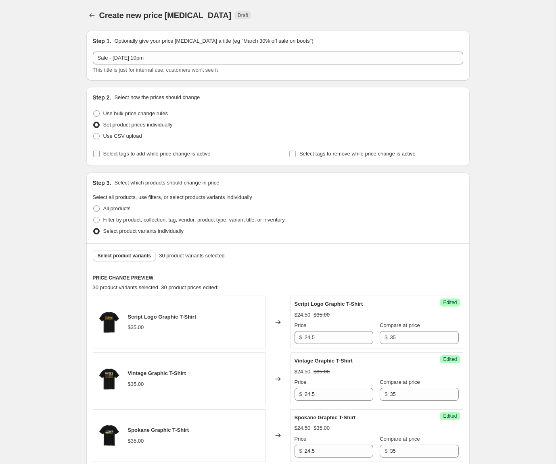
type input "410"
click at [139, 155] on span "Select tags to add while price change is active" at bounding box center [156, 154] width 107 height 6
click at [100, 155] on input "Select tags to add while price change is active" at bounding box center [96, 154] width 6 height 6
checkbox input "true"
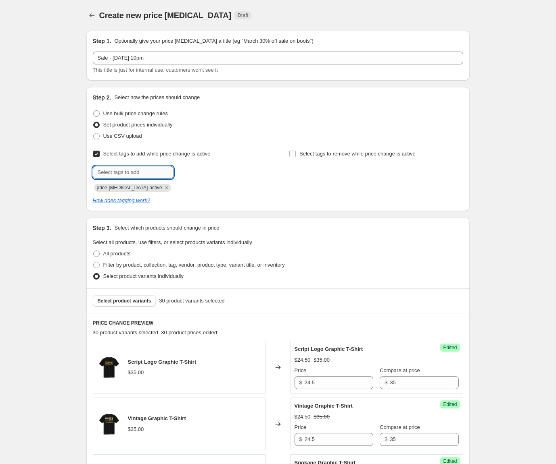
click at [138, 172] on input "text" at bounding box center [133, 172] width 81 height 13
type input "on-sale"
click at [205, 170] on span "on-sale" at bounding box center [199, 172] width 17 height 6
click at [312, 154] on span "Select tags to remove while price change is active" at bounding box center [357, 154] width 116 height 6
click at [296, 154] on input "Select tags to remove while price change is active" at bounding box center [292, 154] width 6 height 6
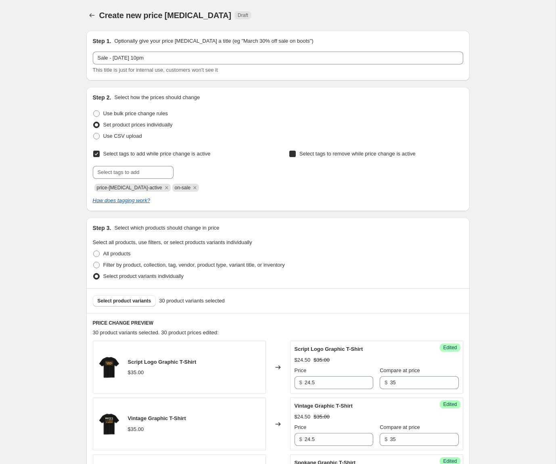
checkbox input "true"
click at [318, 171] on input "text" at bounding box center [329, 172] width 81 height 13
type input "on-sale"
click at [395, 175] on span "Add on-sale" at bounding box center [390, 172] width 28 height 6
drag, startPoint x: 97, startPoint y: 189, endPoint x: 153, endPoint y: 185, distance: 55.8
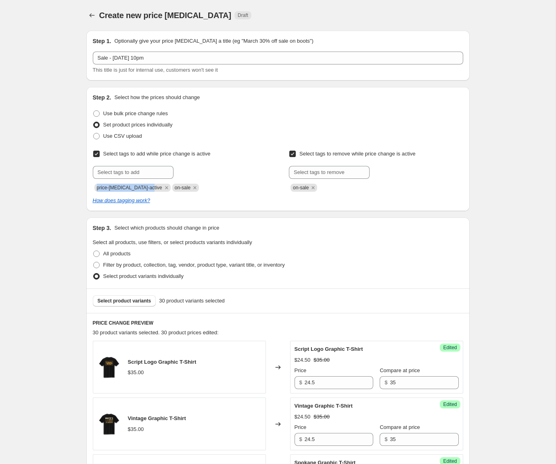
click at [153, 185] on span "price-change-job-active" at bounding box center [132, 188] width 76 height 8
copy span "price-change-job-active"
click at [307, 173] on input "text" at bounding box center [329, 172] width 81 height 13
paste input "price-change-job-active"
type input "price-change-job-active"
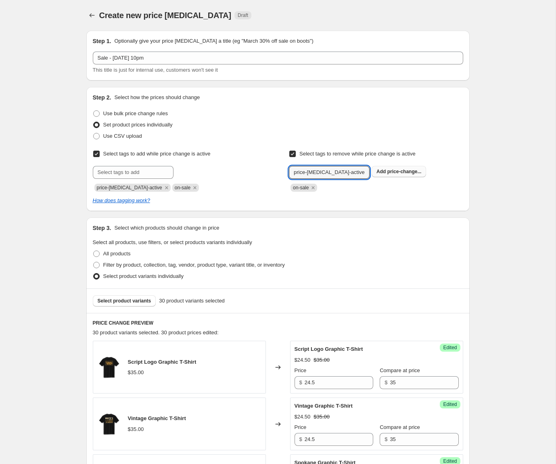
click at [379, 172] on b "Add" at bounding box center [380, 172] width 9 height 6
click at [323, 154] on span "Select tags to remove while price change is active" at bounding box center [357, 154] width 116 height 6
click at [296, 154] on input "Select tags to remove while price change is active" at bounding box center [292, 154] width 6 height 6
checkbox input "false"
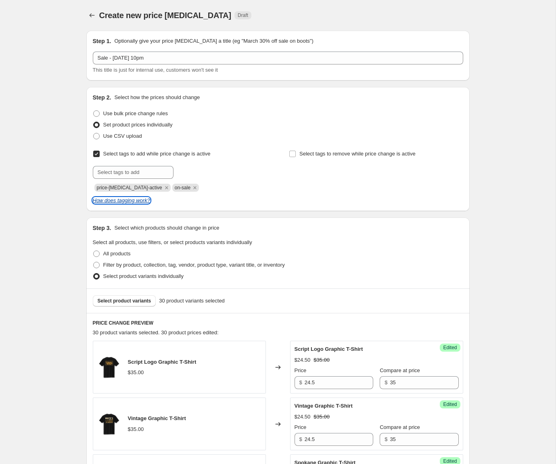
click at [140, 201] on icon "How does tagging work?" at bounding box center [121, 201] width 57 height 6
click at [110, 155] on span "Select tags to add while price change is active" at bounding box center [156, 154] width 107 height 6
click at [100, 155] on input "Select tags to add while price change is active" at bounding box center [96, 154] width 6 height 6
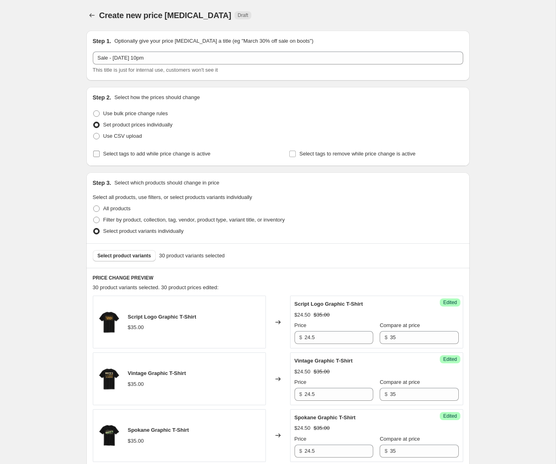
click at [106, 152] on span "Select tags to add while price change is active" at bounding box center [156, 154] width 107 height 6
click at [100, 152] on input "Select tags to add while price change is active" at bounding box center [96, 154] width 6 height 6
checkbox input "true"
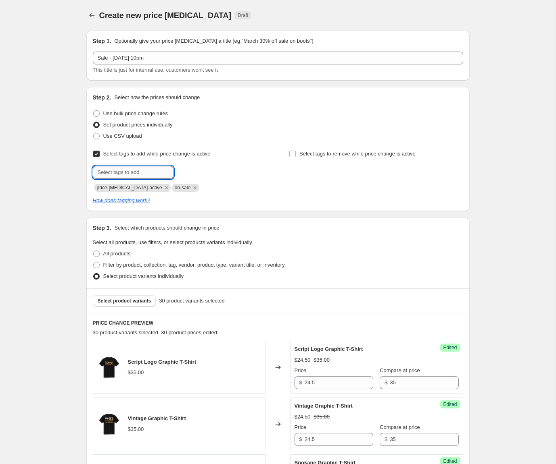
click at [127, 173] on input "text" at bounding box center [133, 172] width 81 height 13
click at [199, 177] on div at bounding box center [180, 172] width 174 height 13
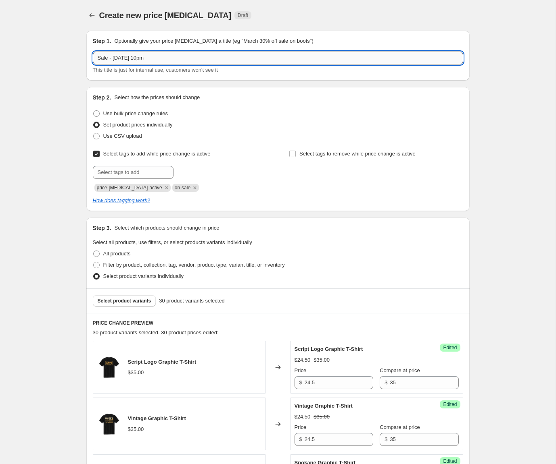
click at [100, 60] on input "Sale - 27 Aug 10pm" at bounding box center [278, 58] width 370 height 13
click at [175, 57] on input "End Of Summer Sale - Starts at27 Aug 10pm 2025" at bounding box center [278, 58] width 370 height 13
click at [191, 58] on input "End Of Summer Sale - Starts at27 Aug 10pm 2025" at bounding box center [278, 58] width 370 height 13
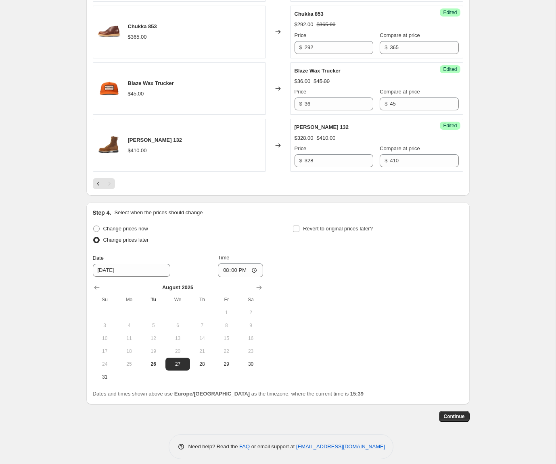
scroll to position [740, 0]
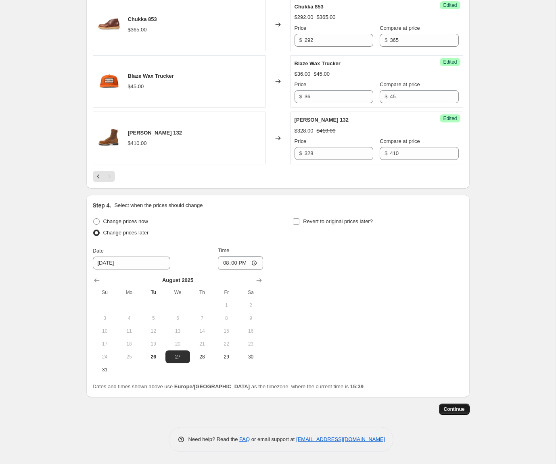
type input "End Of Summer Sale - Starts at27 Aug 2025, 10pm"
click at [463, 406] on button "Continue" at bounding box center [454, 409] width 31 height 11
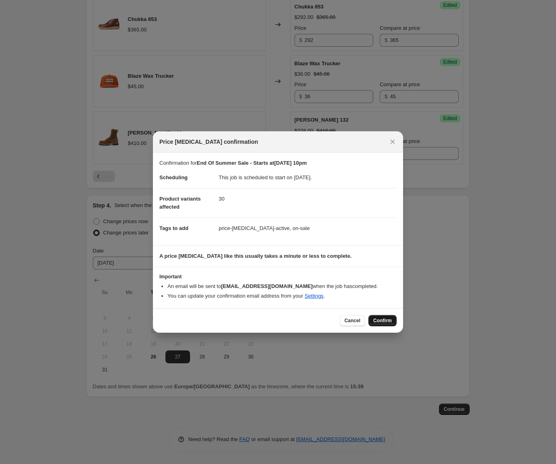
click at [389, 321] on span "Confirm" at bounding box center [382, 321] width 19 height 6
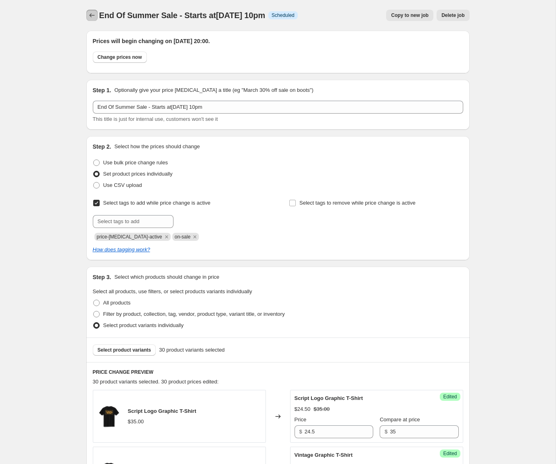
click at [92, 13] on icon "Price change jobs" at bounding box center [92, 15] width 8 height 8
